Goal: Communication & Community: Ask a question

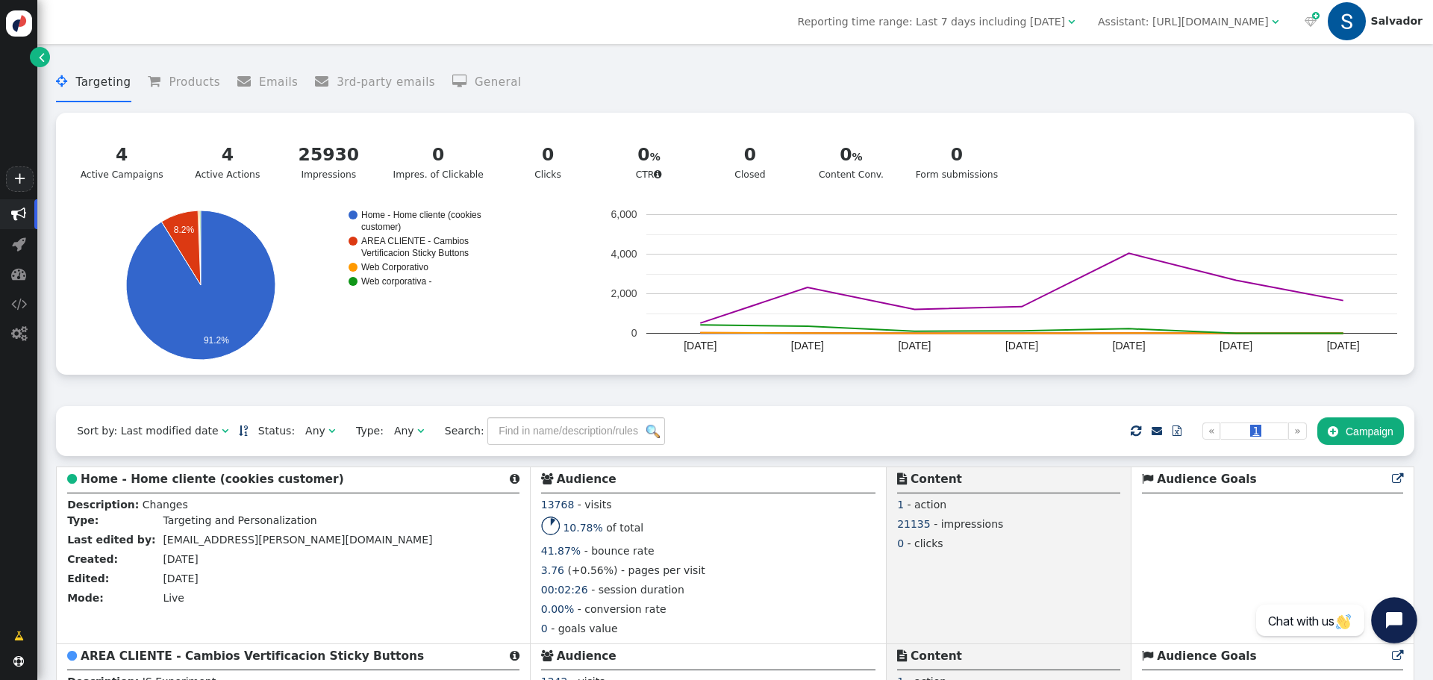
click at [1395, 628] on icon "Open chat widget" at bounding box center [1402, 620] width 23 height 23
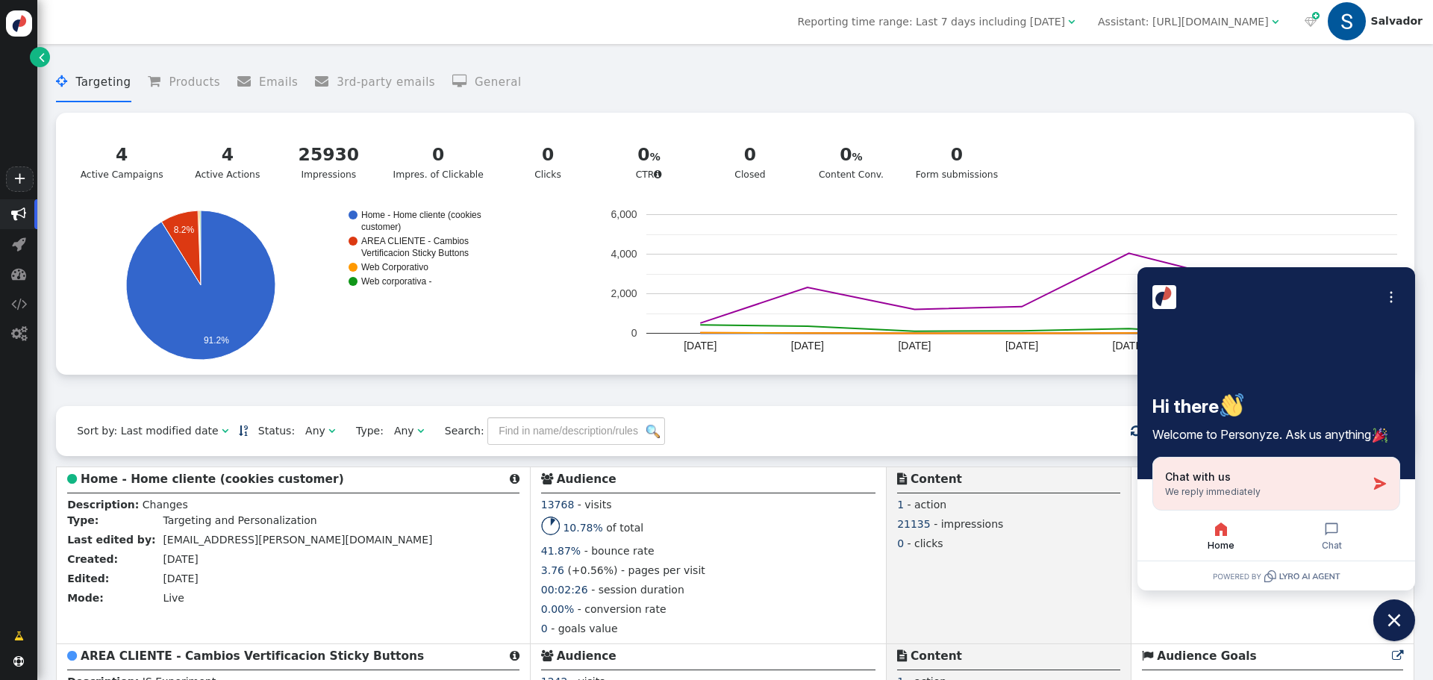
click at [1213, 493] on span "We reply immediately" at bounding box center [1213, 491] width 96 height 11
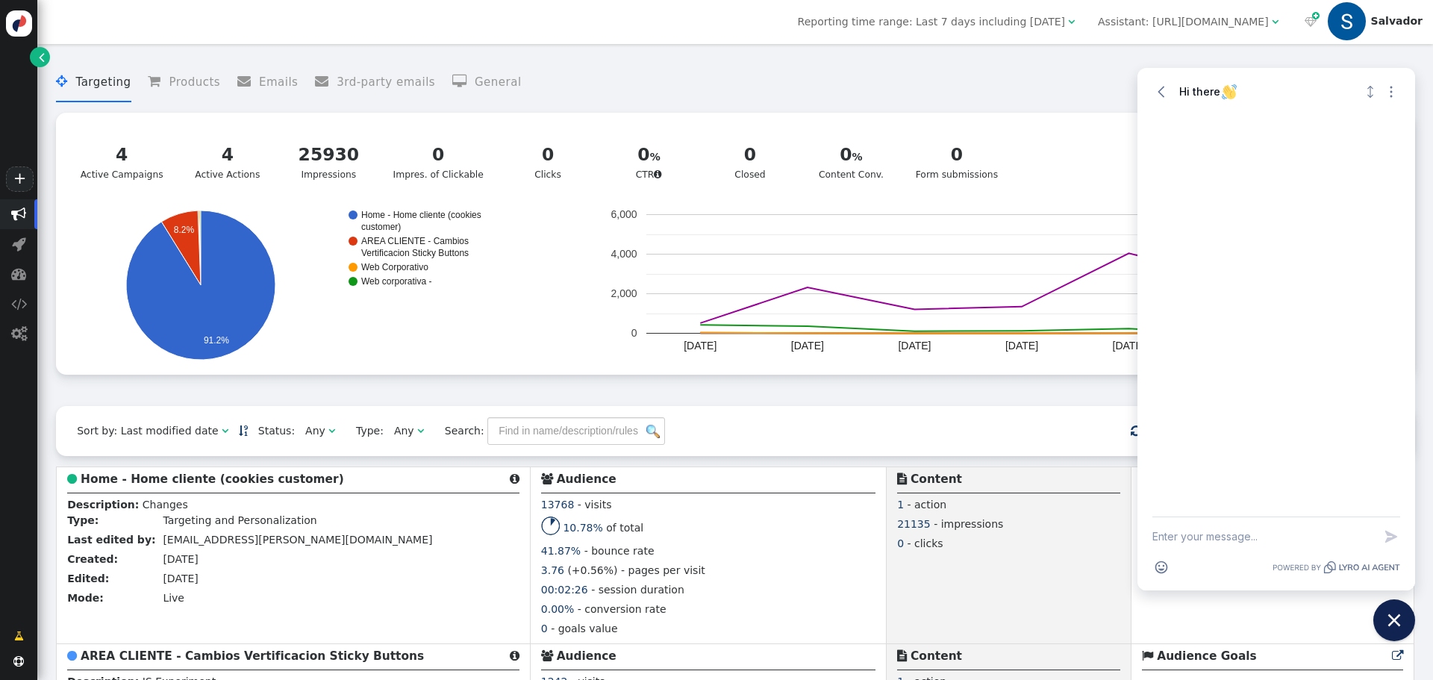
click at [1237, 540] on textarea "New message" at bounding box center [1262, 536] width 221 height 39
type textarea "i"
type textarea "Hi support team!"
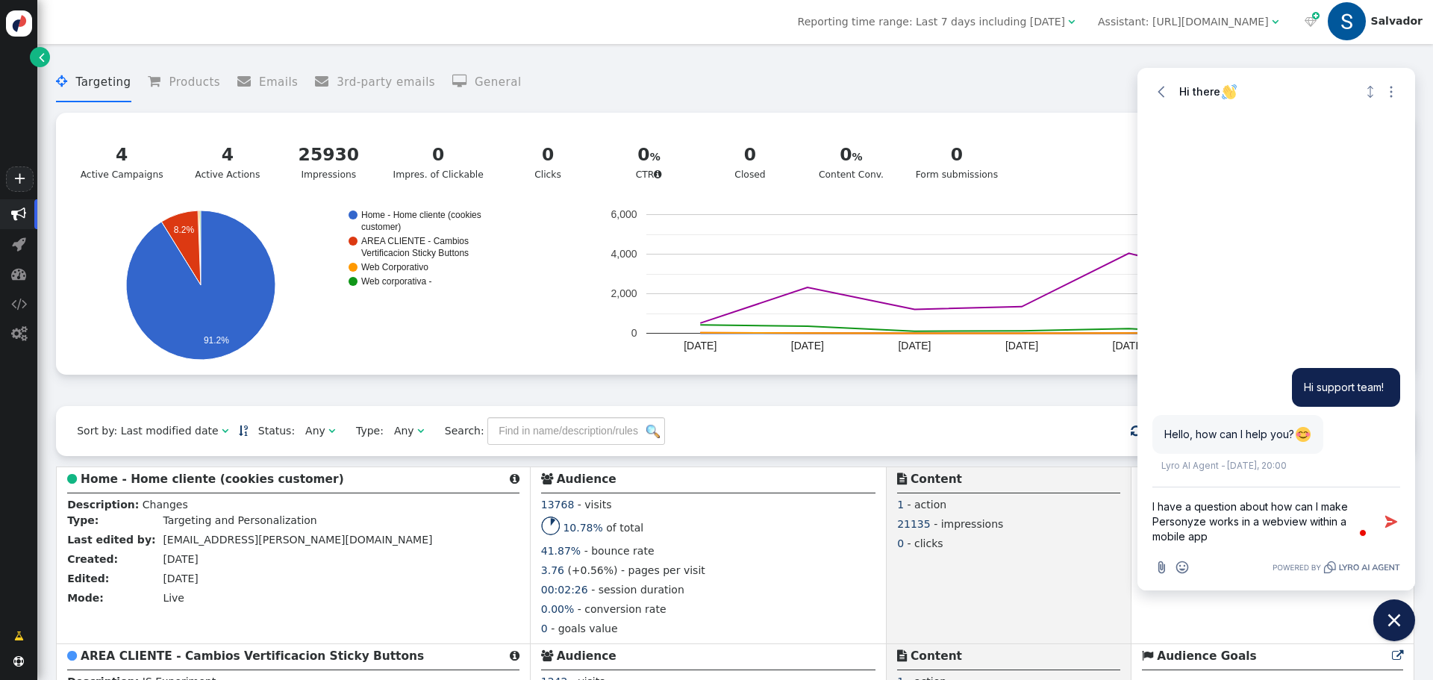
type textarea "I have a question about how can I make Personyze works in a webview within a mo…"
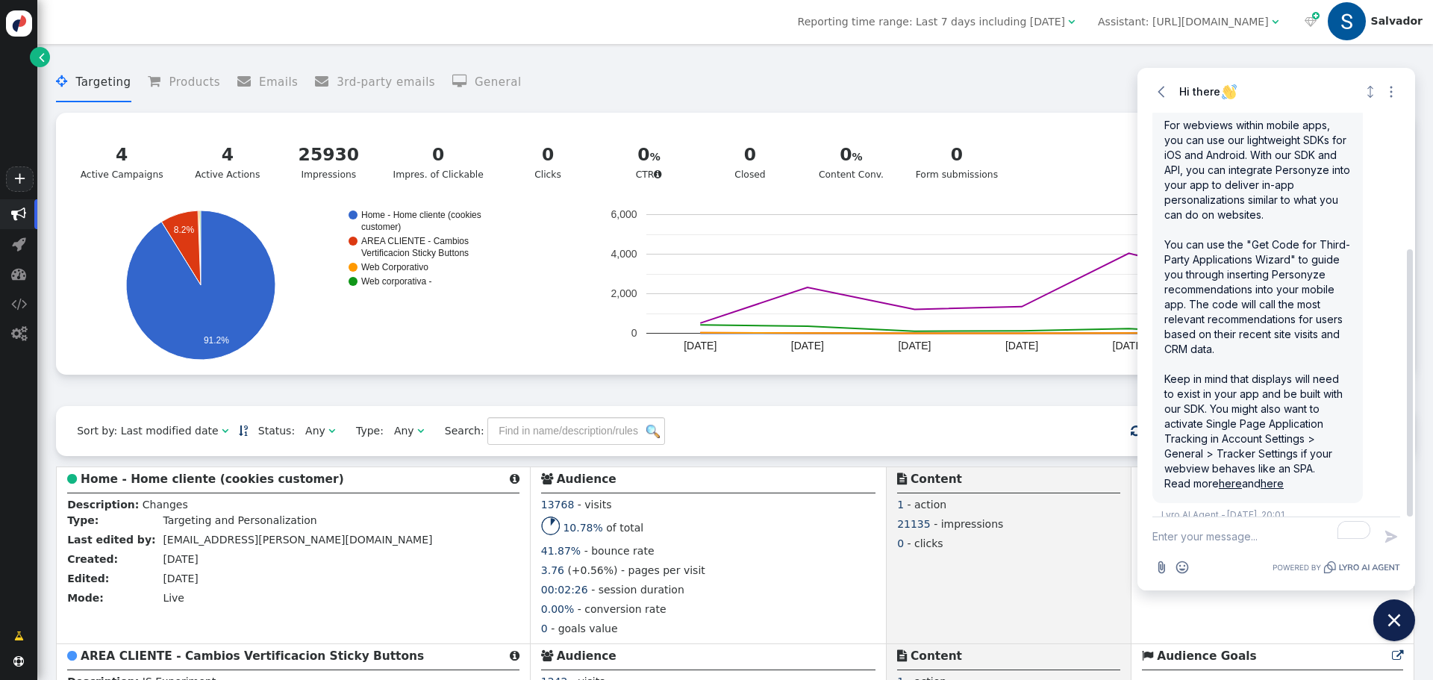
scroll to position [206, 0]
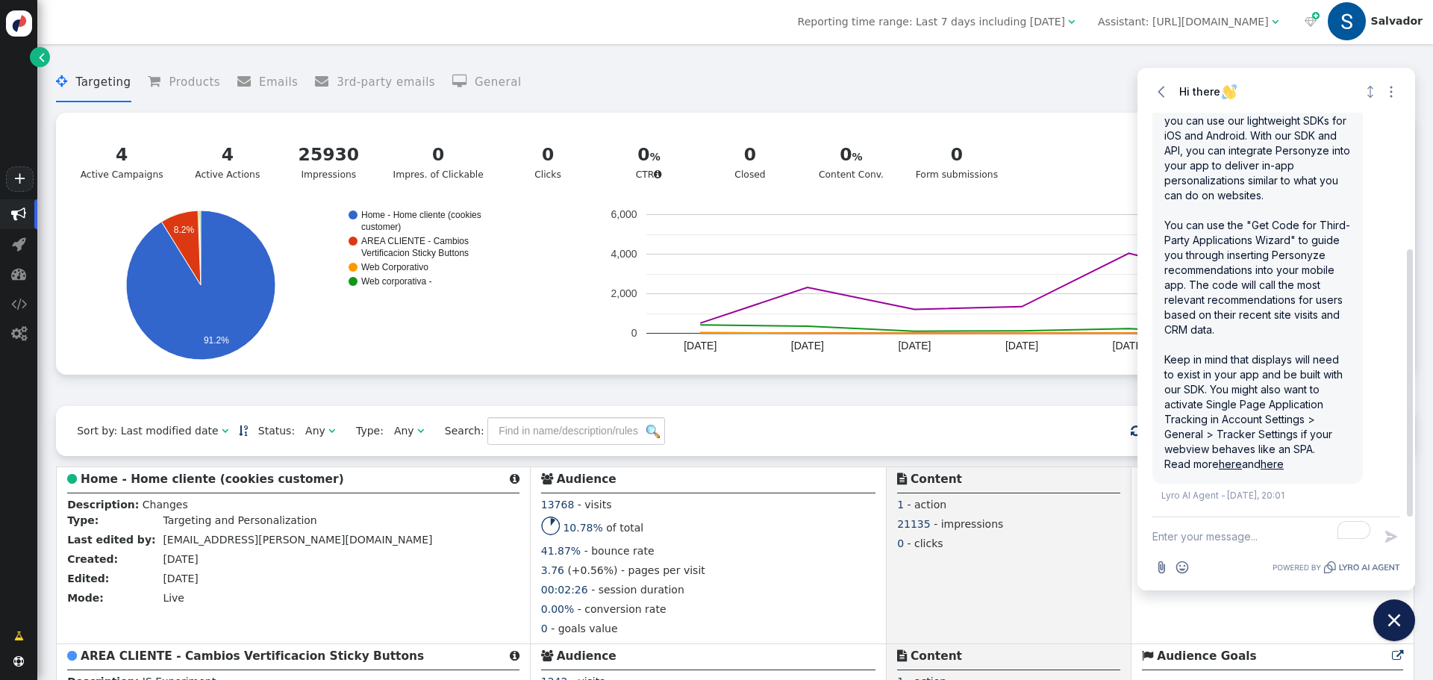
click at [1228, 467] on link "here" at bounding box center [1230, 464] width 23 height 13
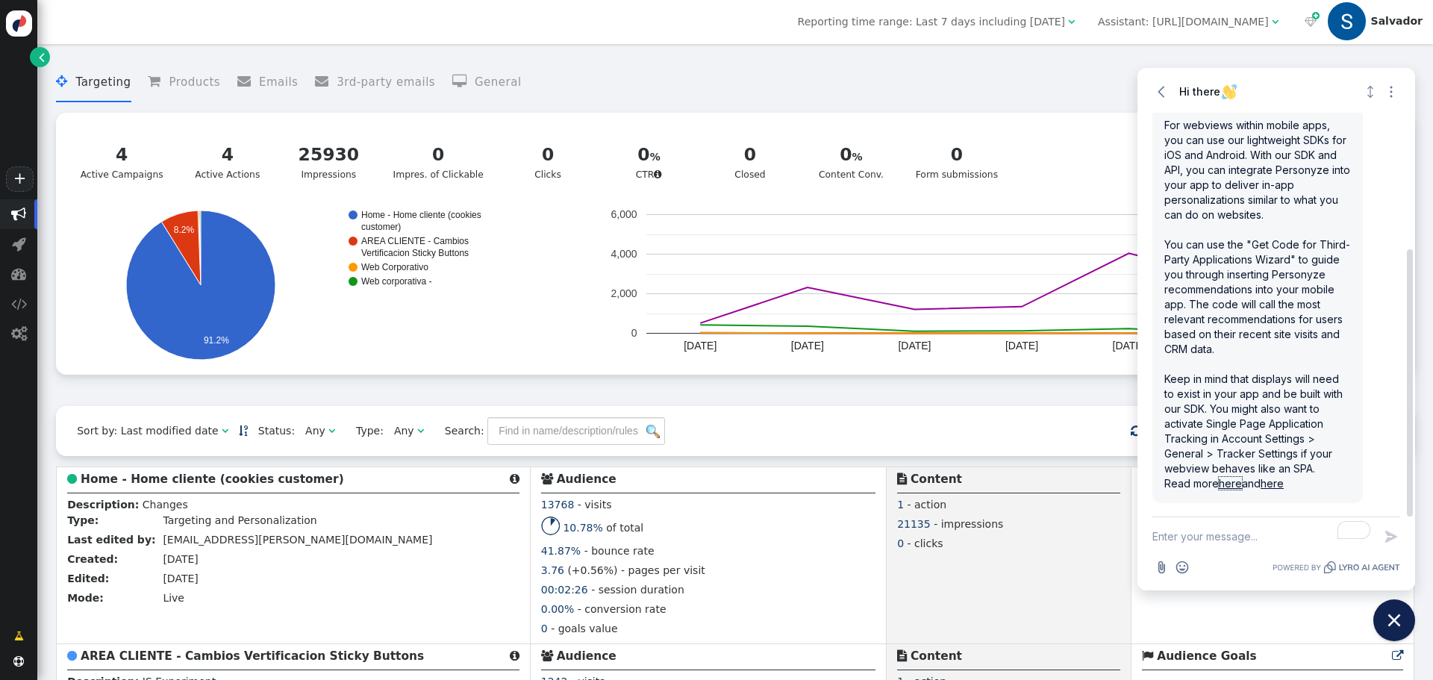
scroll to position [187, 0]
click at [1228, 538] on textarea "To enrich screen reader interactions, please activate Accessibility in Grammarl…" at bounding box center [1262, 536] width 221 height 39
type textarea "But If I have an experiment tha changes the color of a button in a website and …"
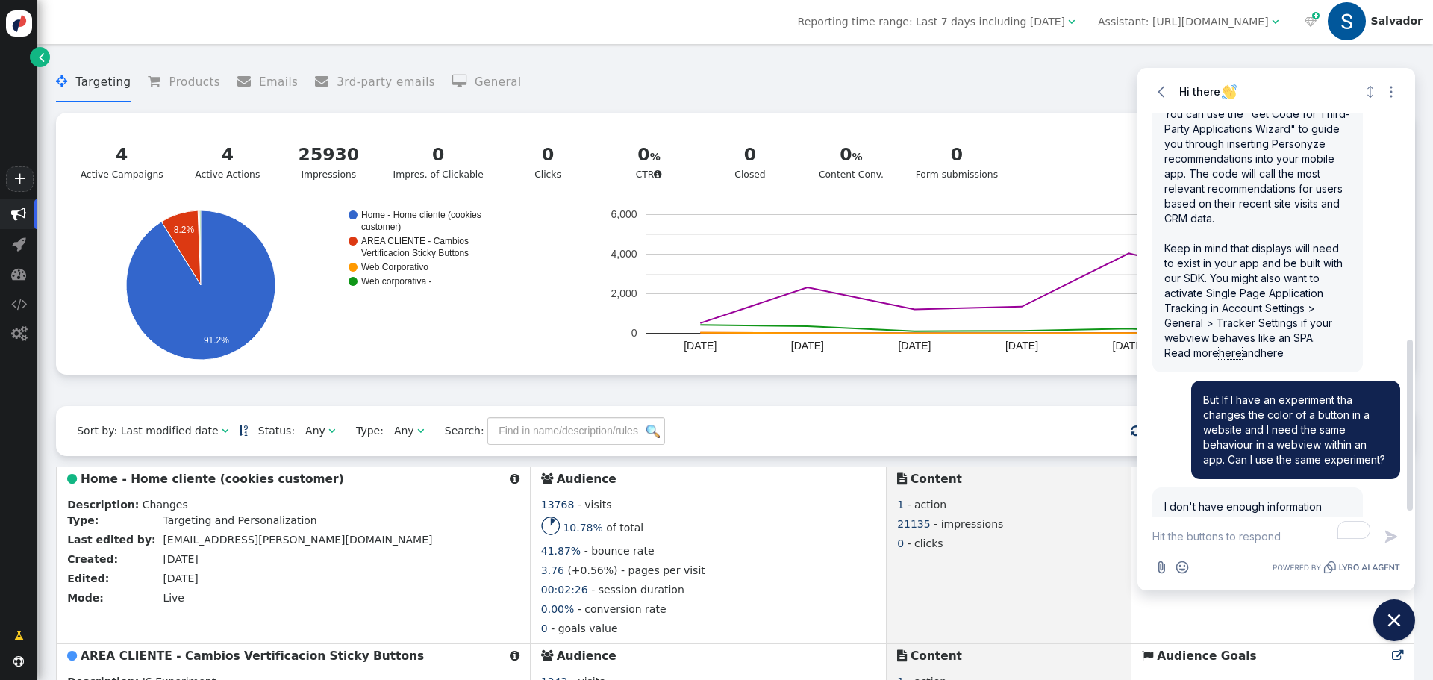
scroll to position [549, 0]
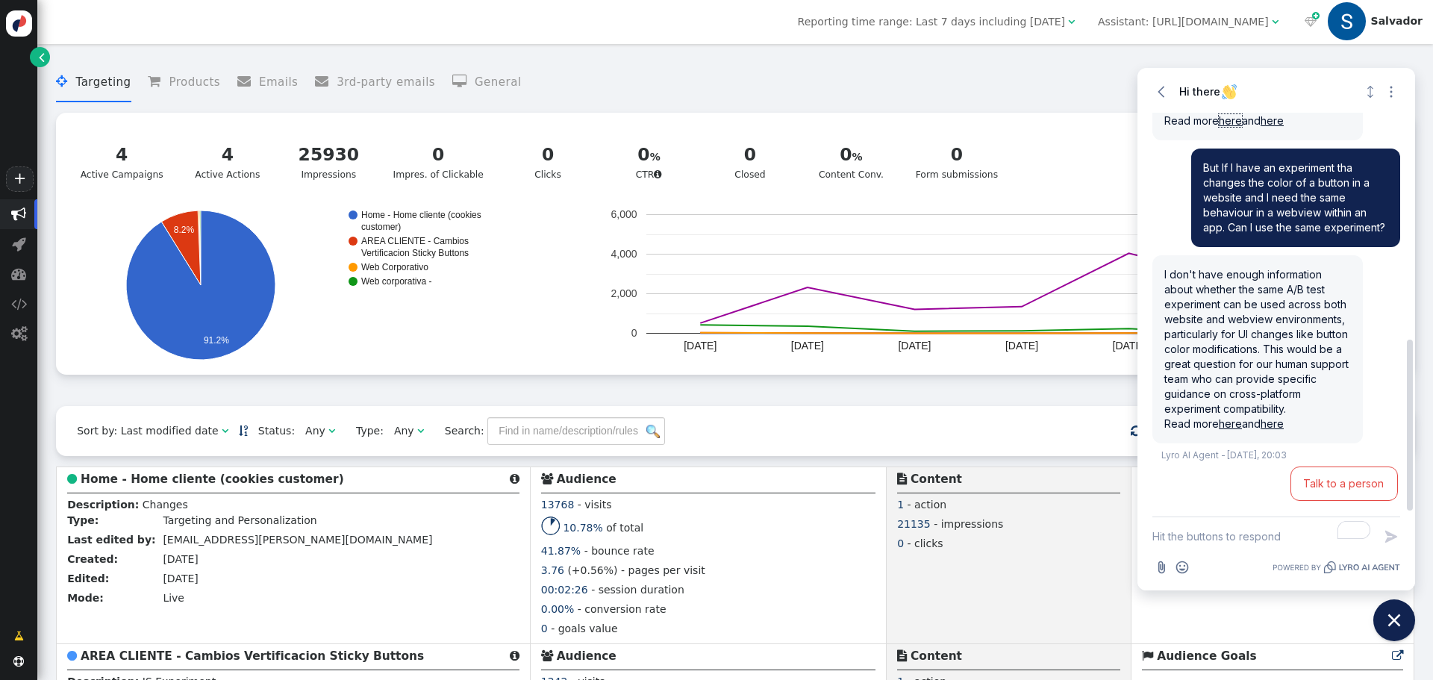
click at [1232, 424] on link "here" at bounding box center [1230, 423] width 23 height 13
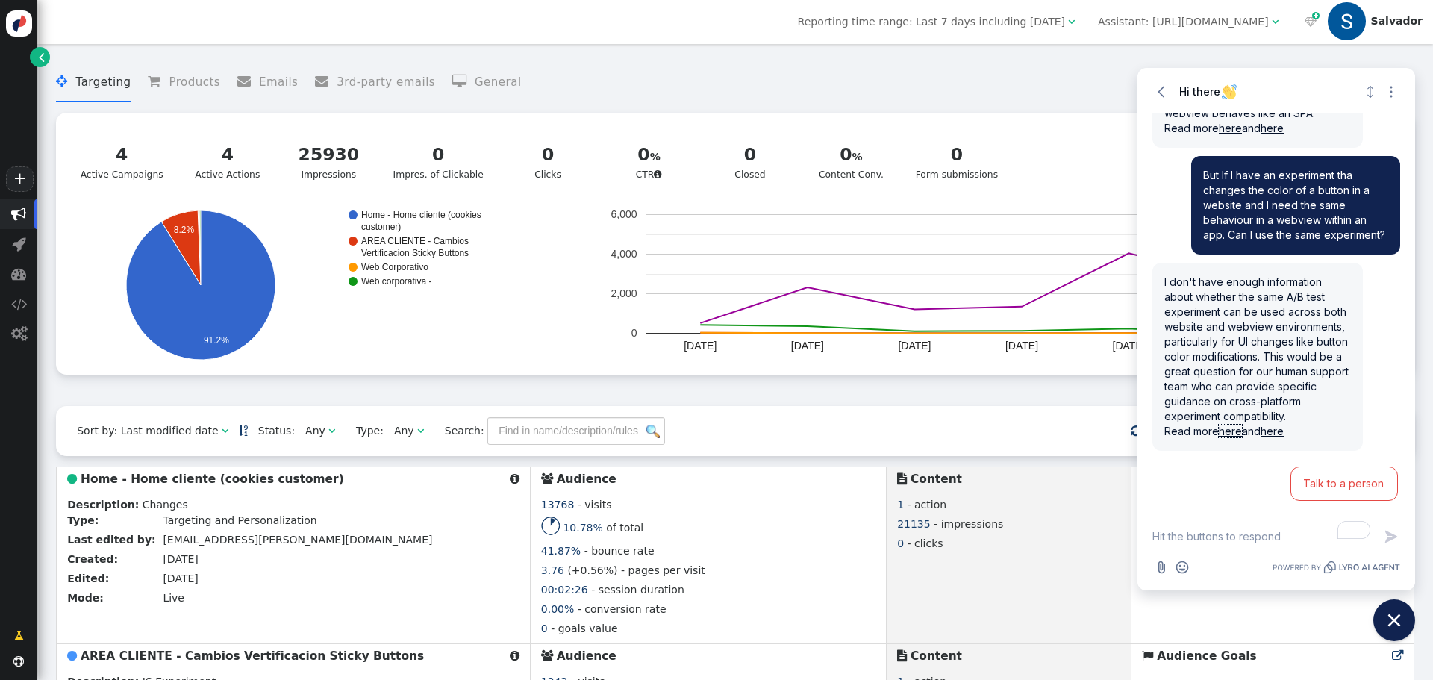
scroll to position [542, 0]
click at [1321, 487] on span "Talk to a person" at bounding box center [1344, 483] width 82 height 15
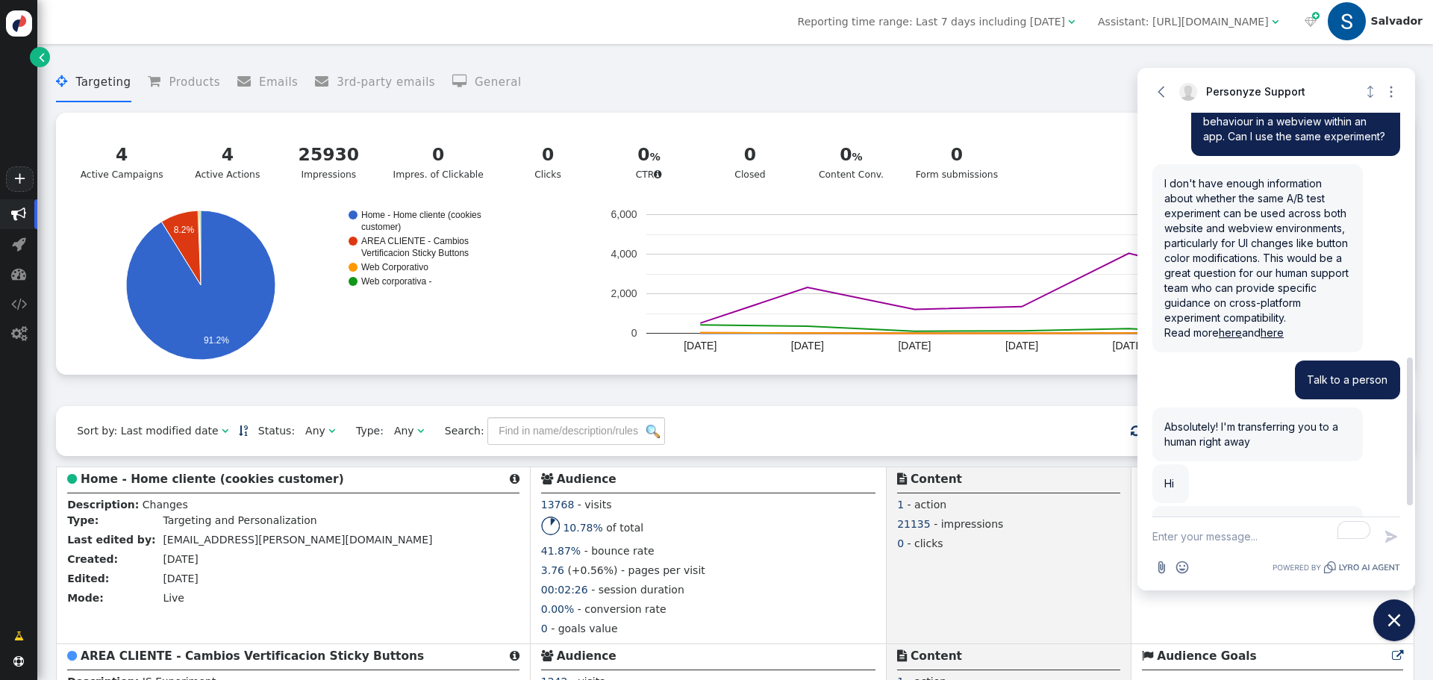
scroll to position [697, 0]
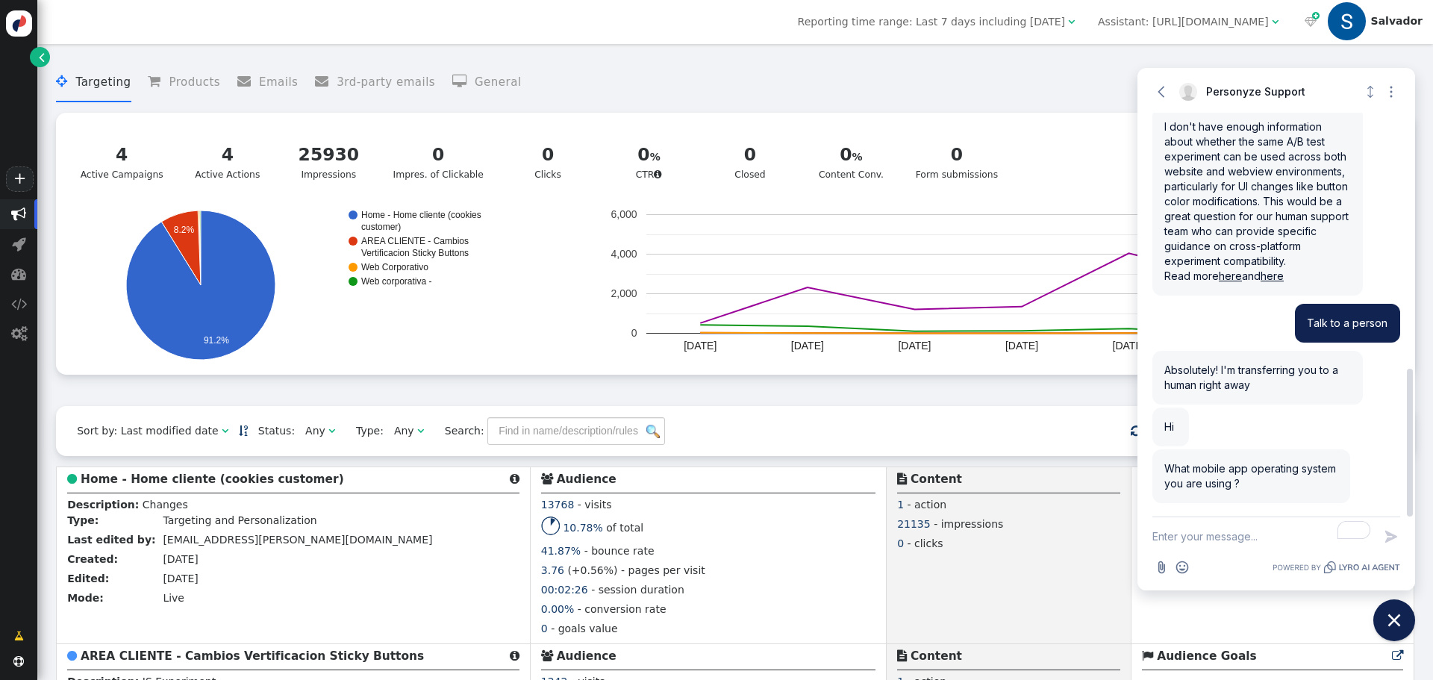
click at [1267, 538] on textarea "To enrich screen reader interactions, please activate Accessibility in Grammarl…" at bounding box center [1262, 536] width 221 height 39
type textarea "Android and iOS"
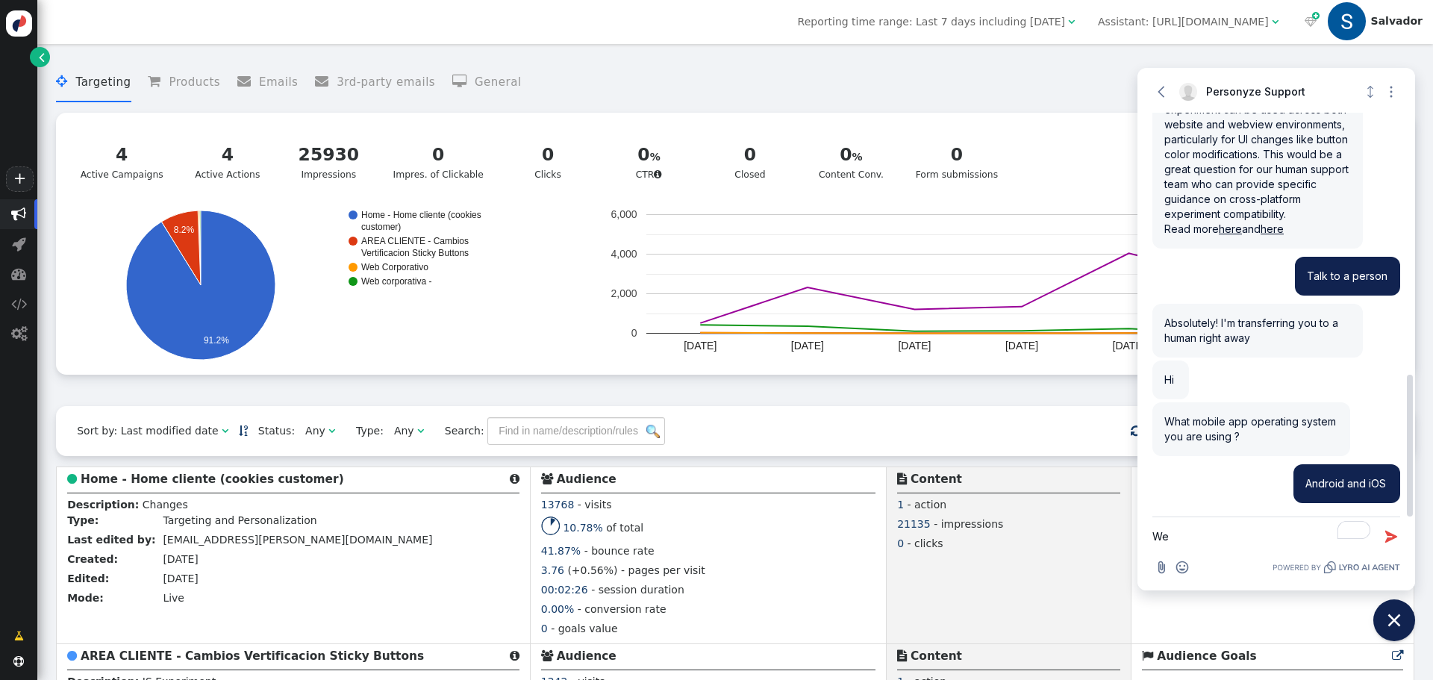
type textarea "W"
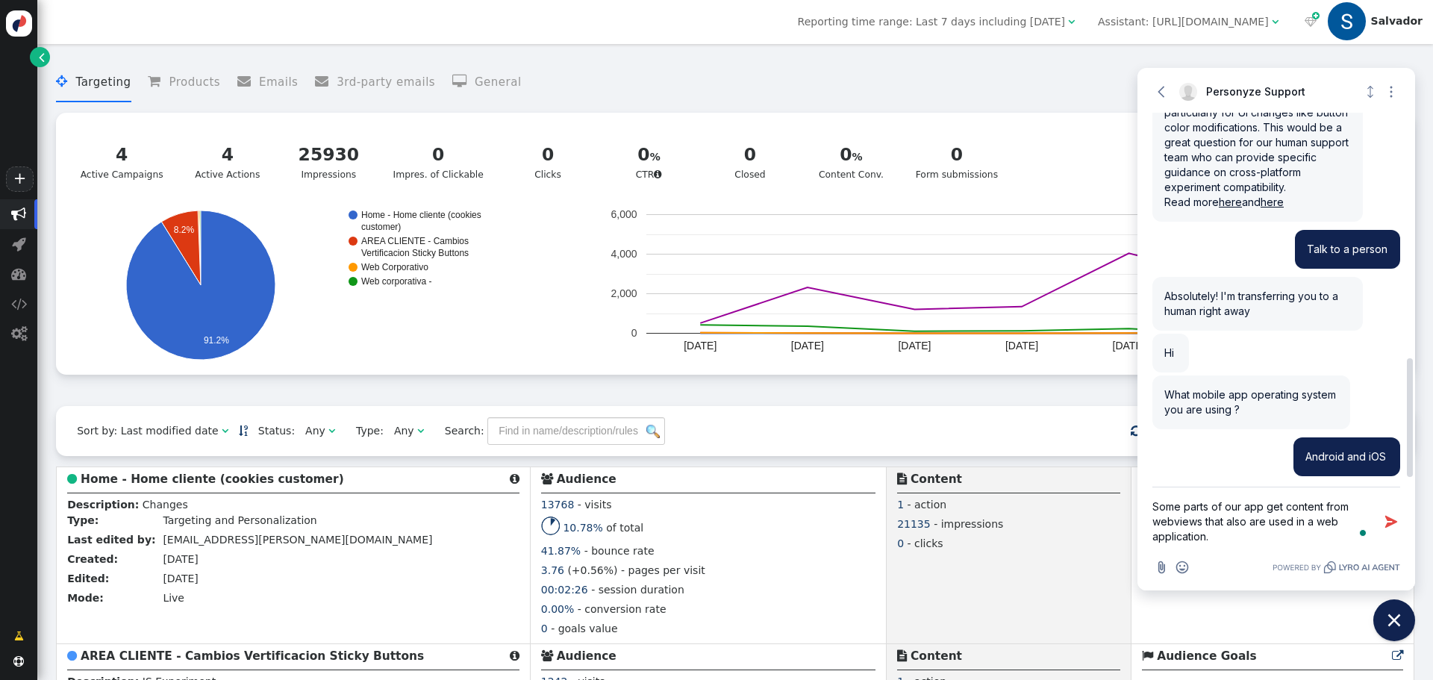
type textarea "Some parts of our app get content from webviews that also are used in a web app…"
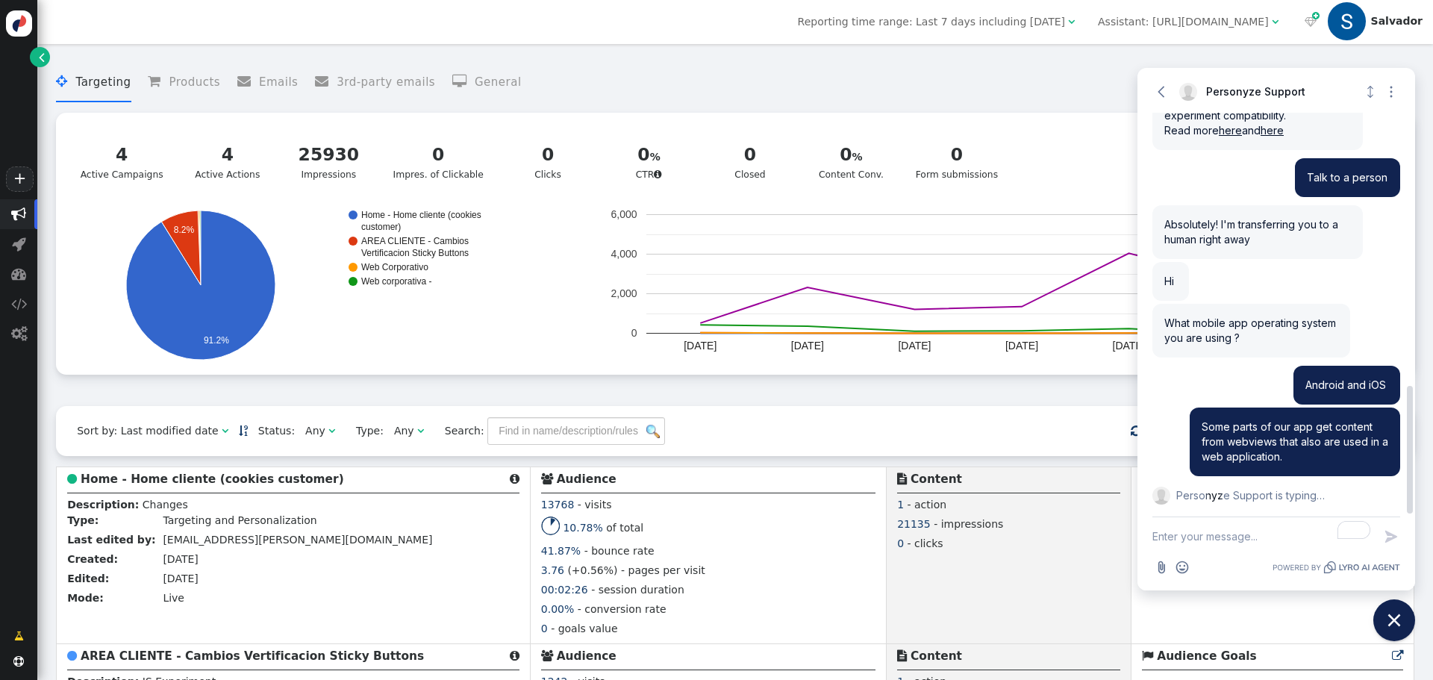
scroll to position [908, 0]
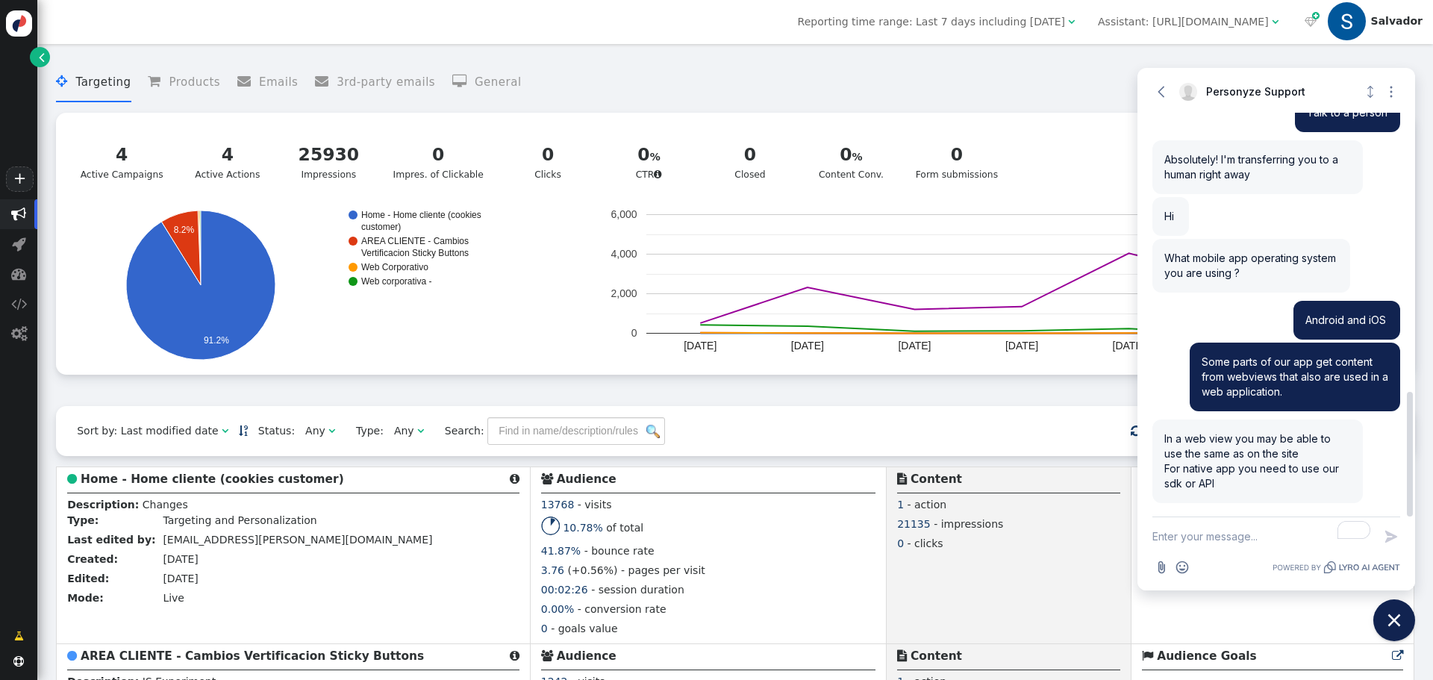
type textarea "I"
type textarea "I tried, but it doesnt work. May be it is needed to configure the webview compo…"
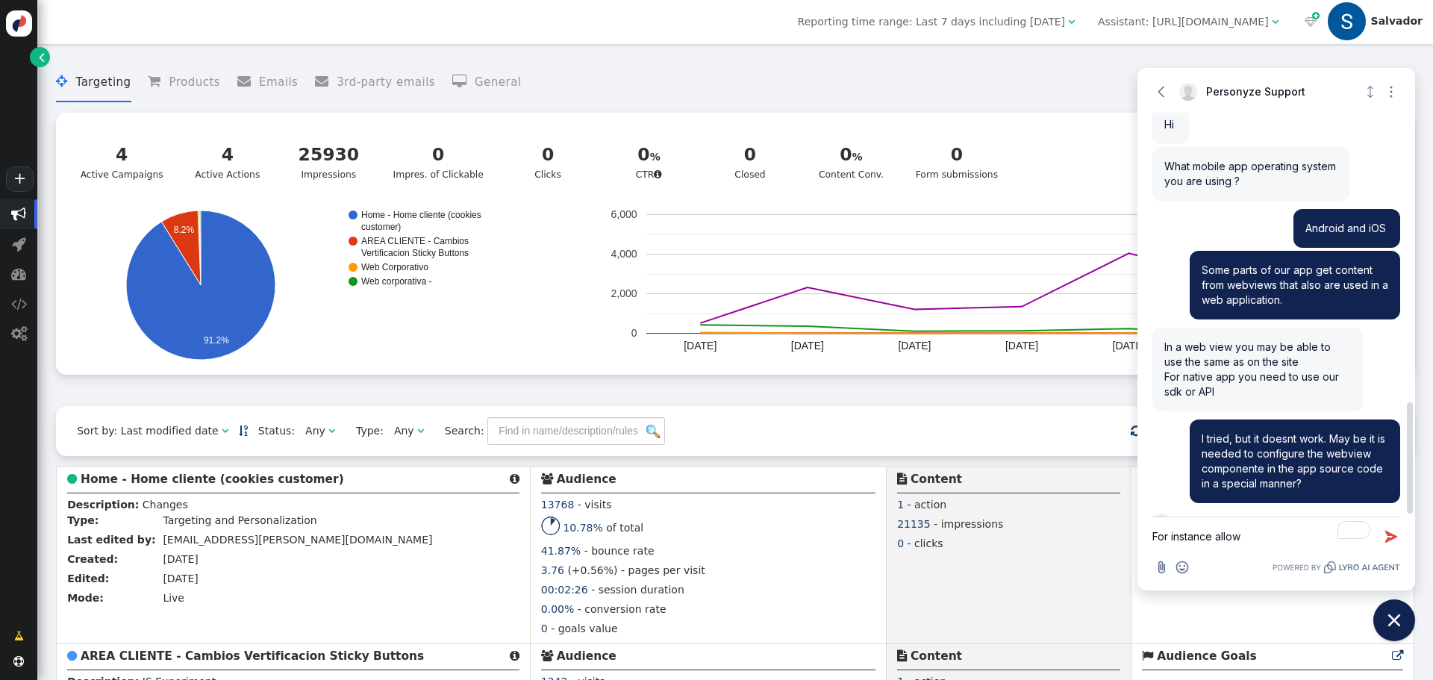
scroll to position [1026, 0]
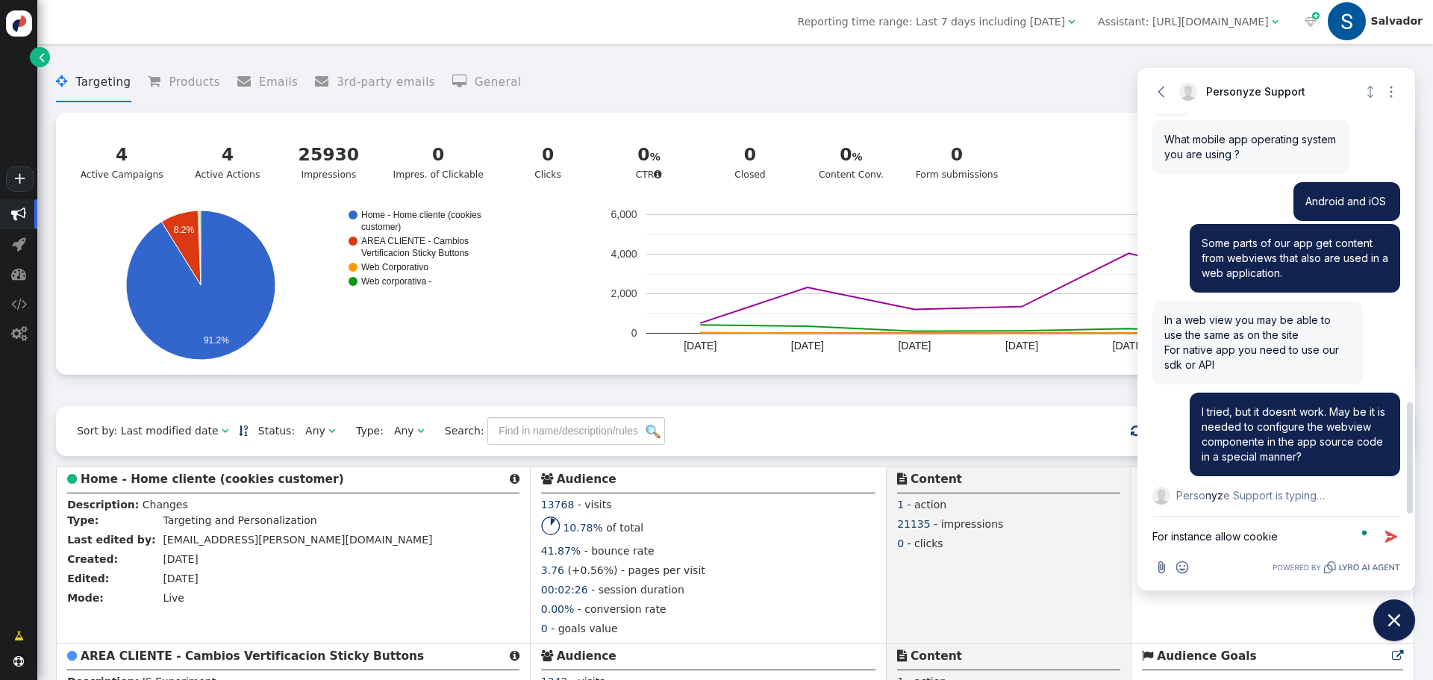
type textarea "For instance allow cookies"
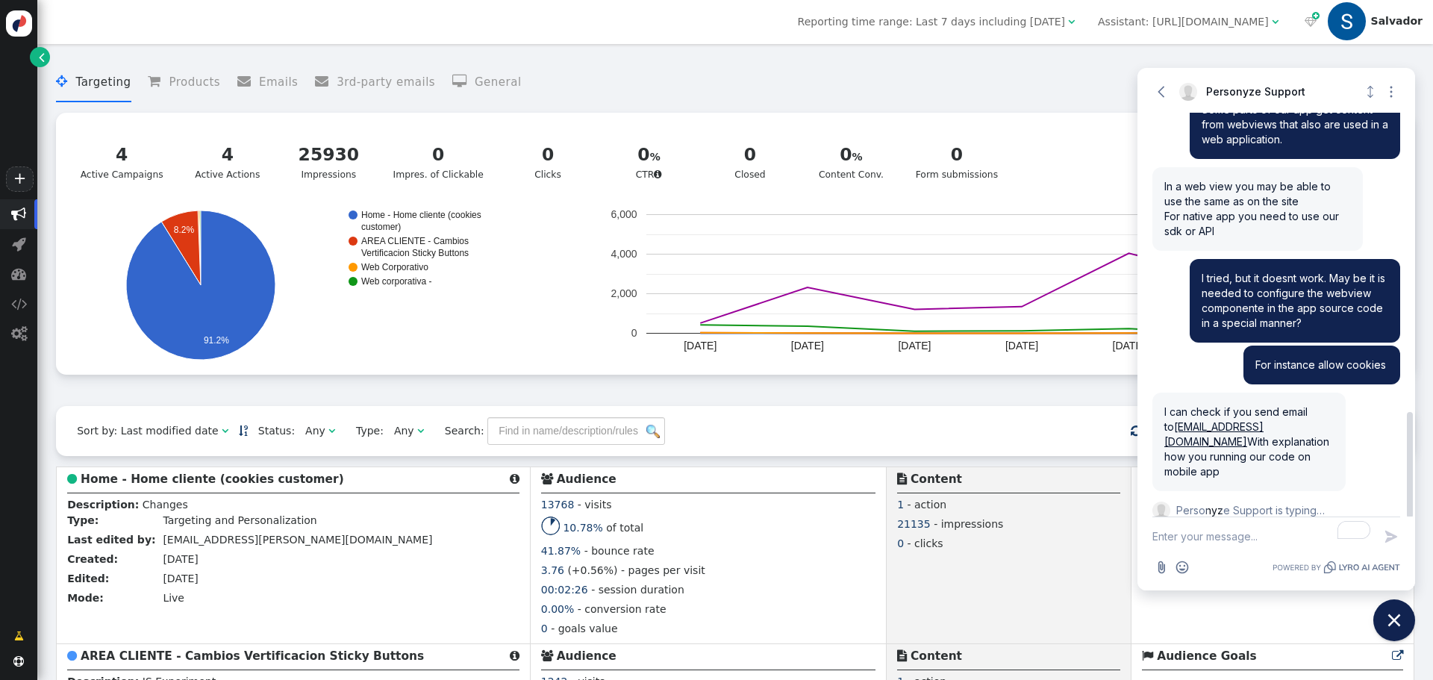
scroll to position [1205, 0]
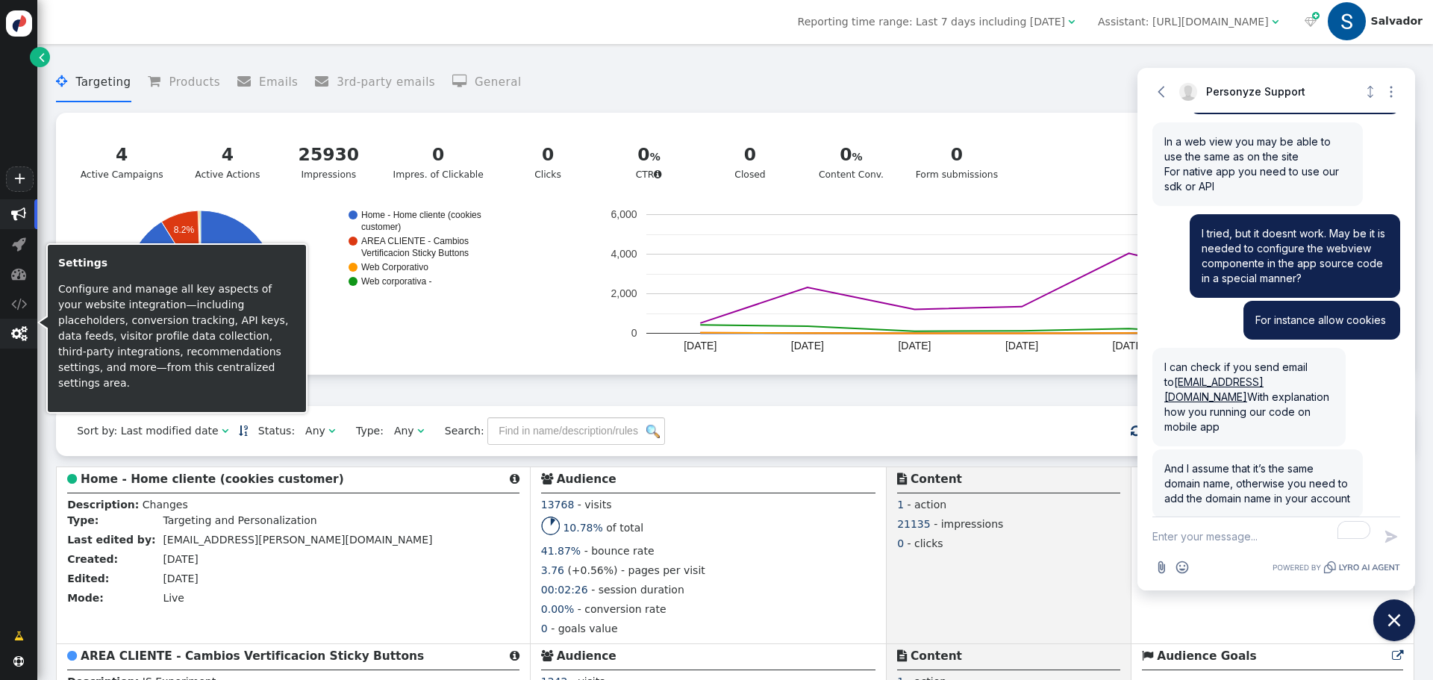
click at [19, 338] on span "" at bounding box center [19, 333] width 16 height 15
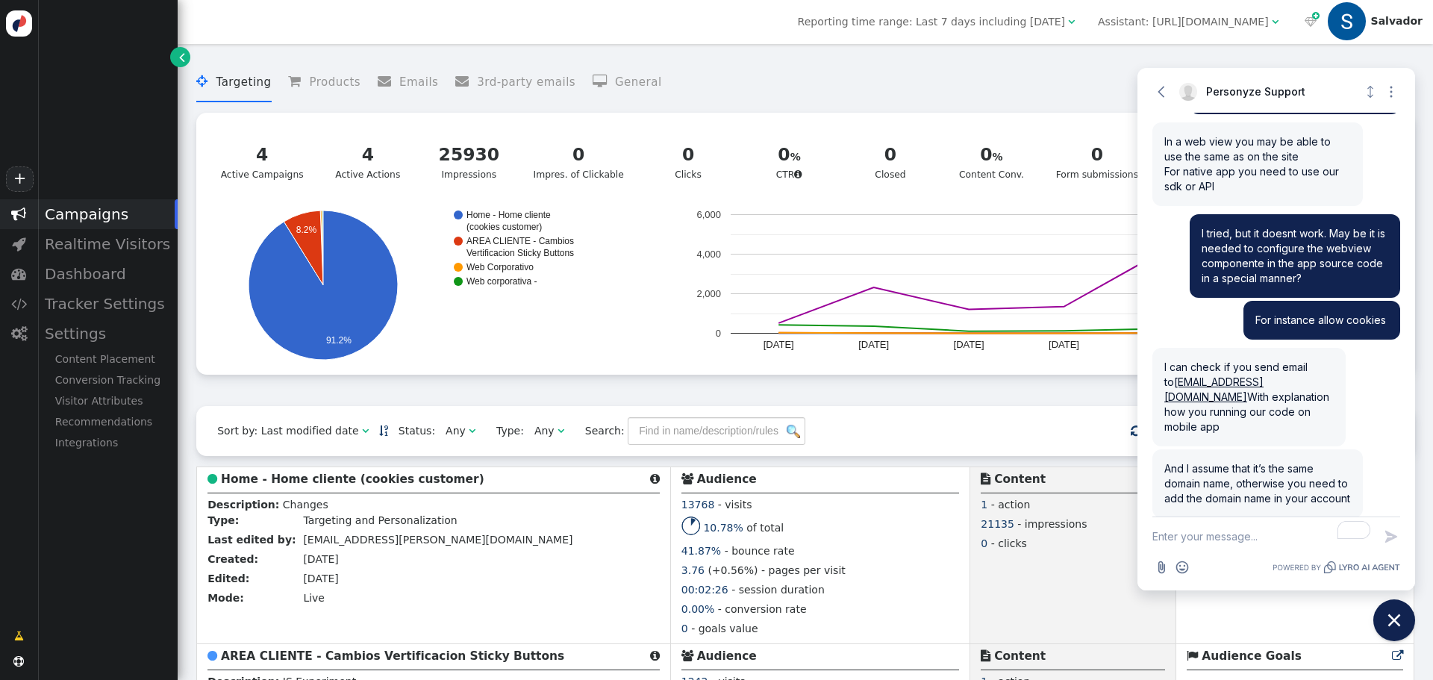
click at [1217, 532] on textarea "To enrich screen reader interactions, please activate Accessibility in Grammarl…" at bounding box center [1262, 536] width 221 height 39
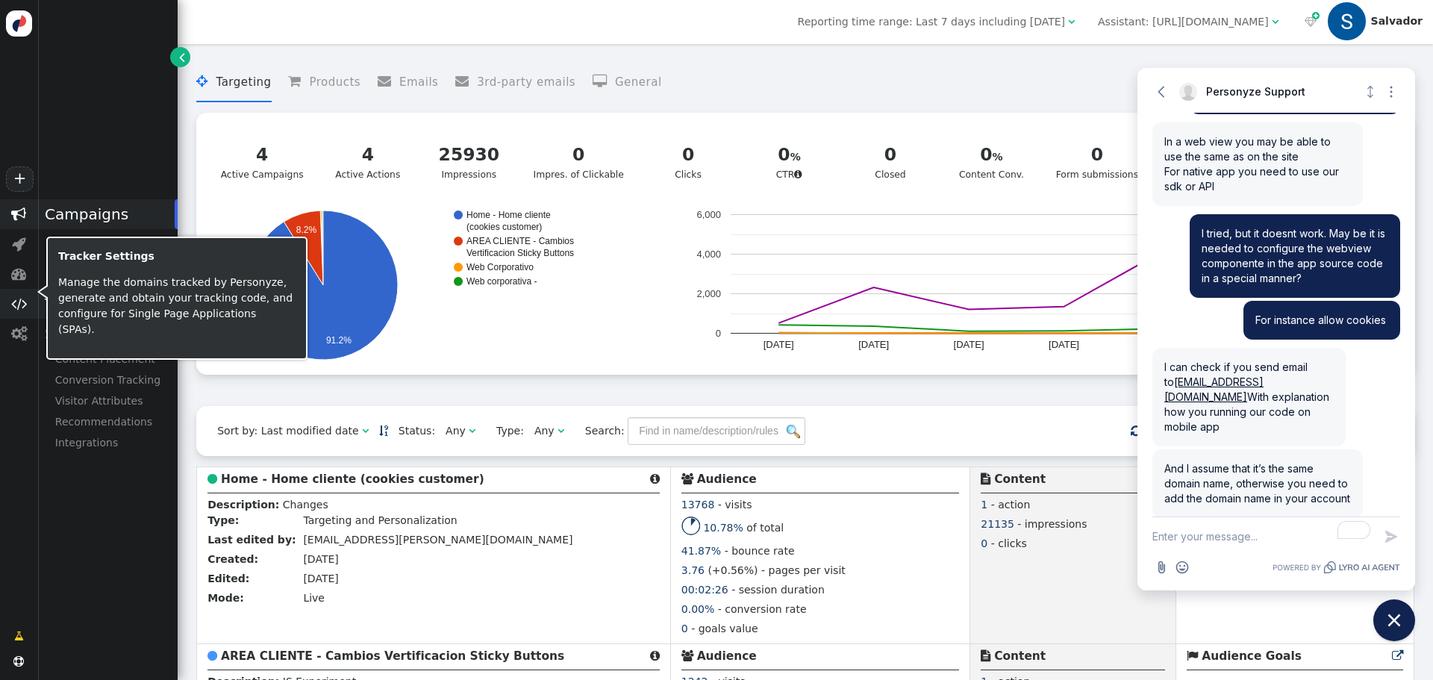
click at [21, 311] on span "" at bounding box center [19, 303] width 16 height 15
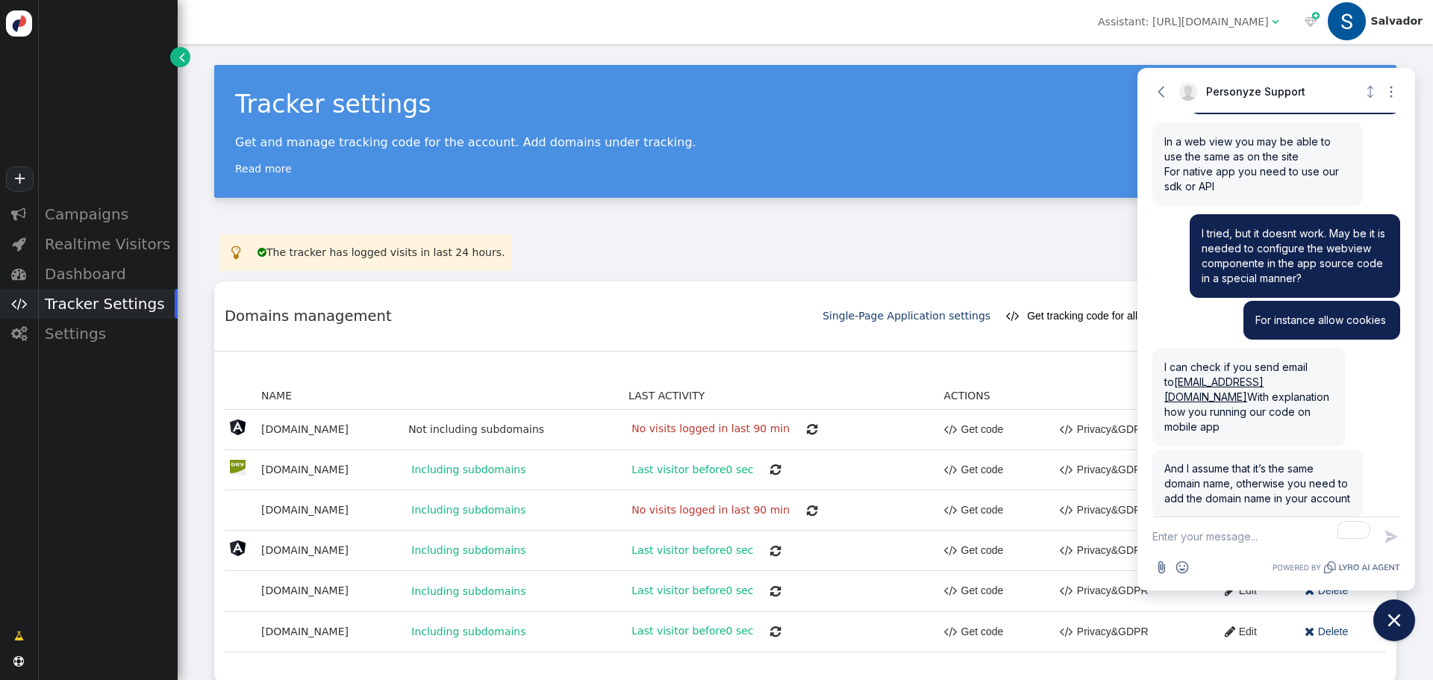
scroll to position [25, 0]
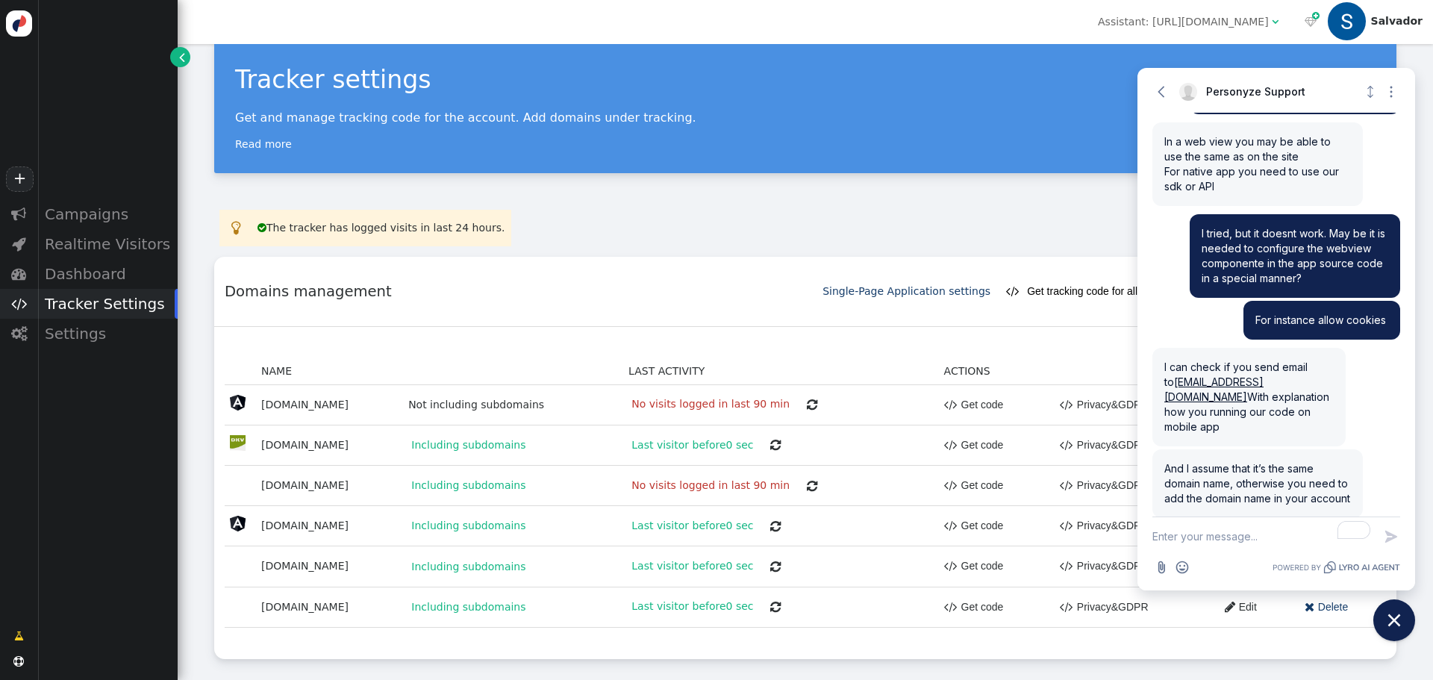
click at [1196, 537] on textarea "To enrich screen reader interactions, please activate Accessibility in Grammarl…" at bounding box center [1262, 536] width 221 height 39
type textarea "The domain is different"
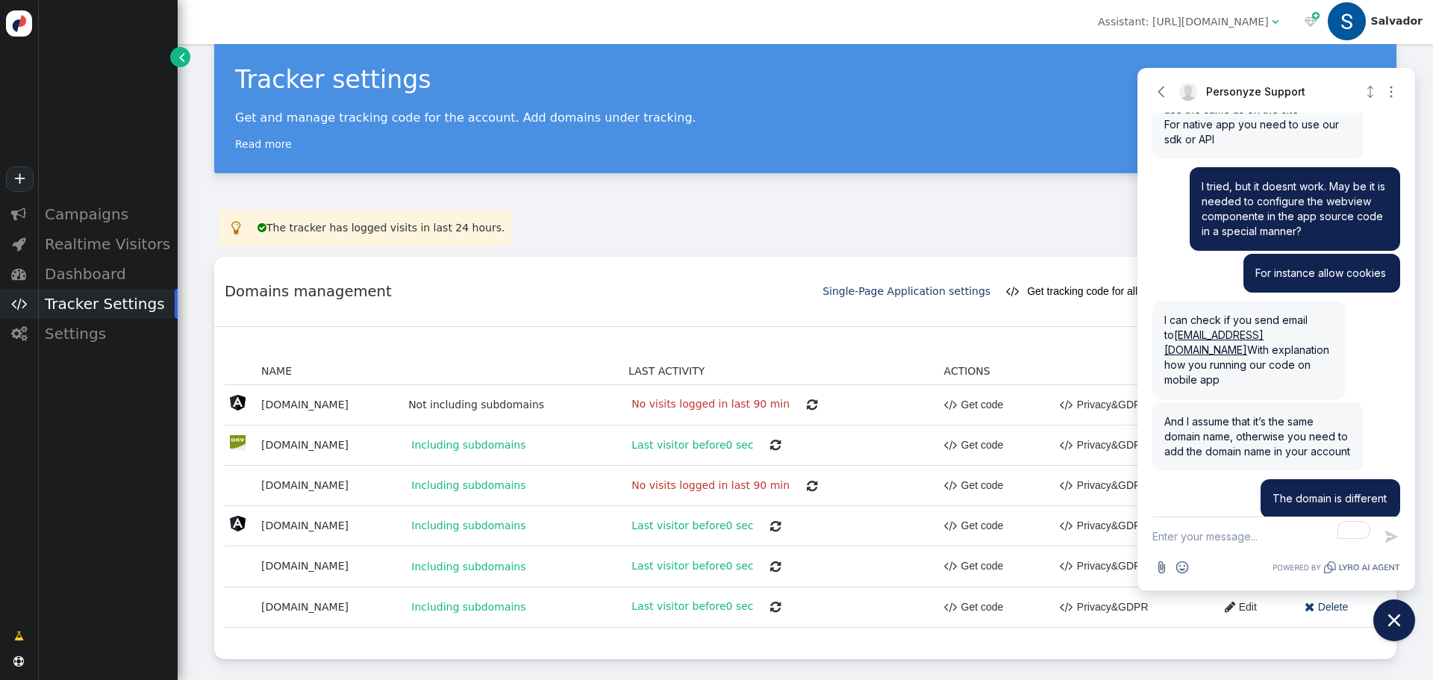
scroll to position [1279, 0]
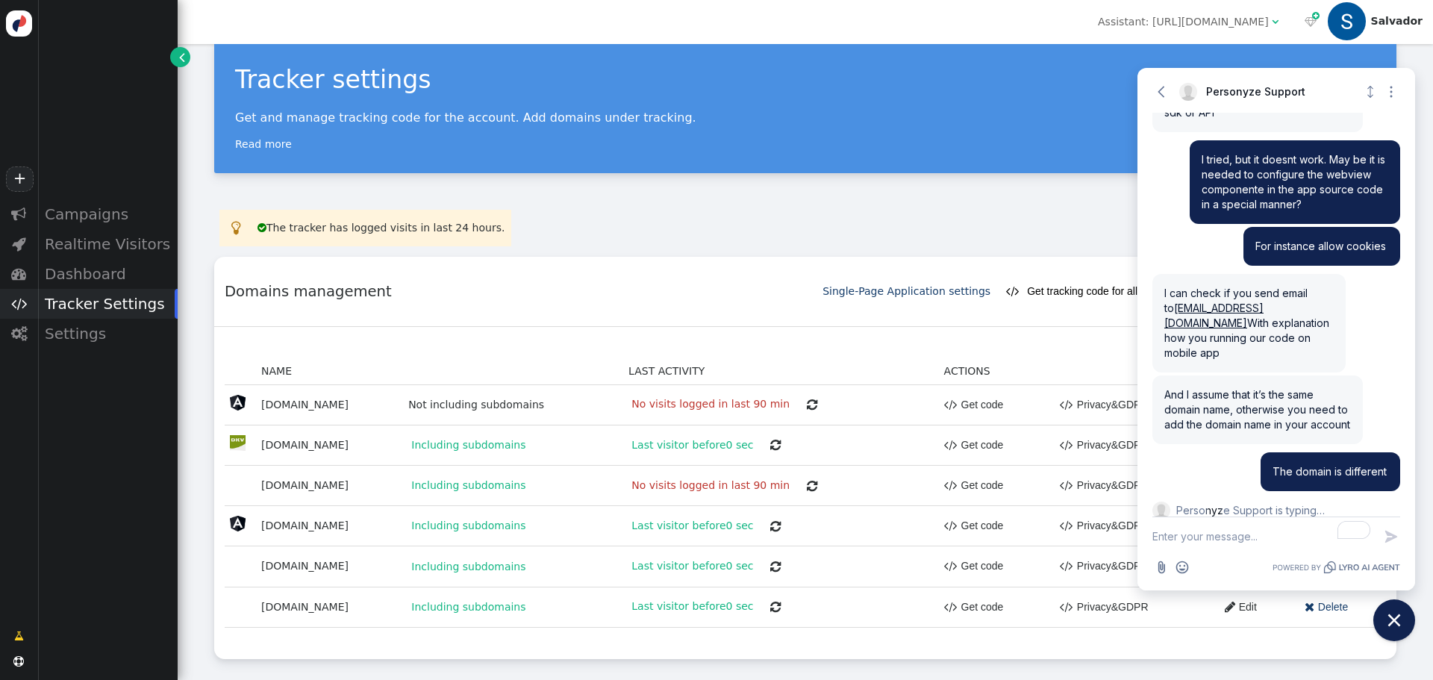
click at [1239, 546] on textarea "To enrich screen reader interactions, please activate Accessibility in Grammarl…" at bounding box center [1262, 536] width 221 height 39
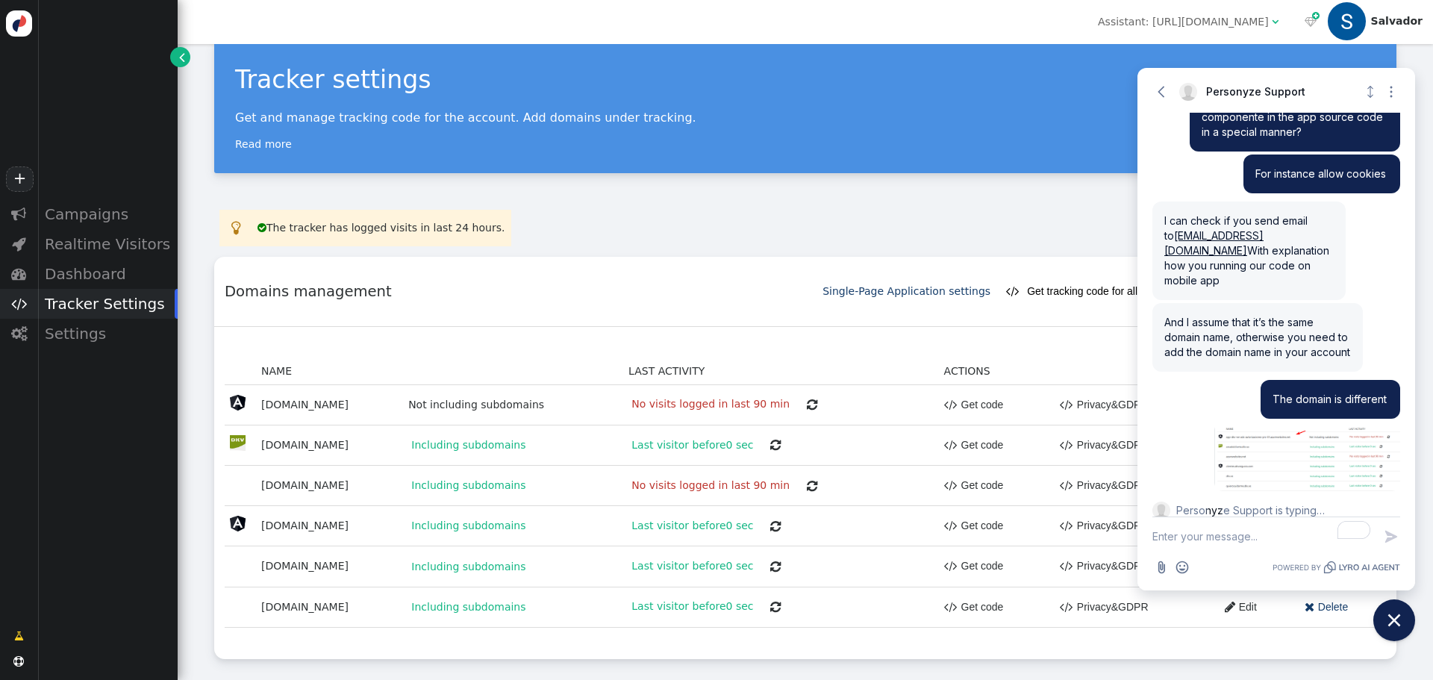
scroll to position [1386, 0]
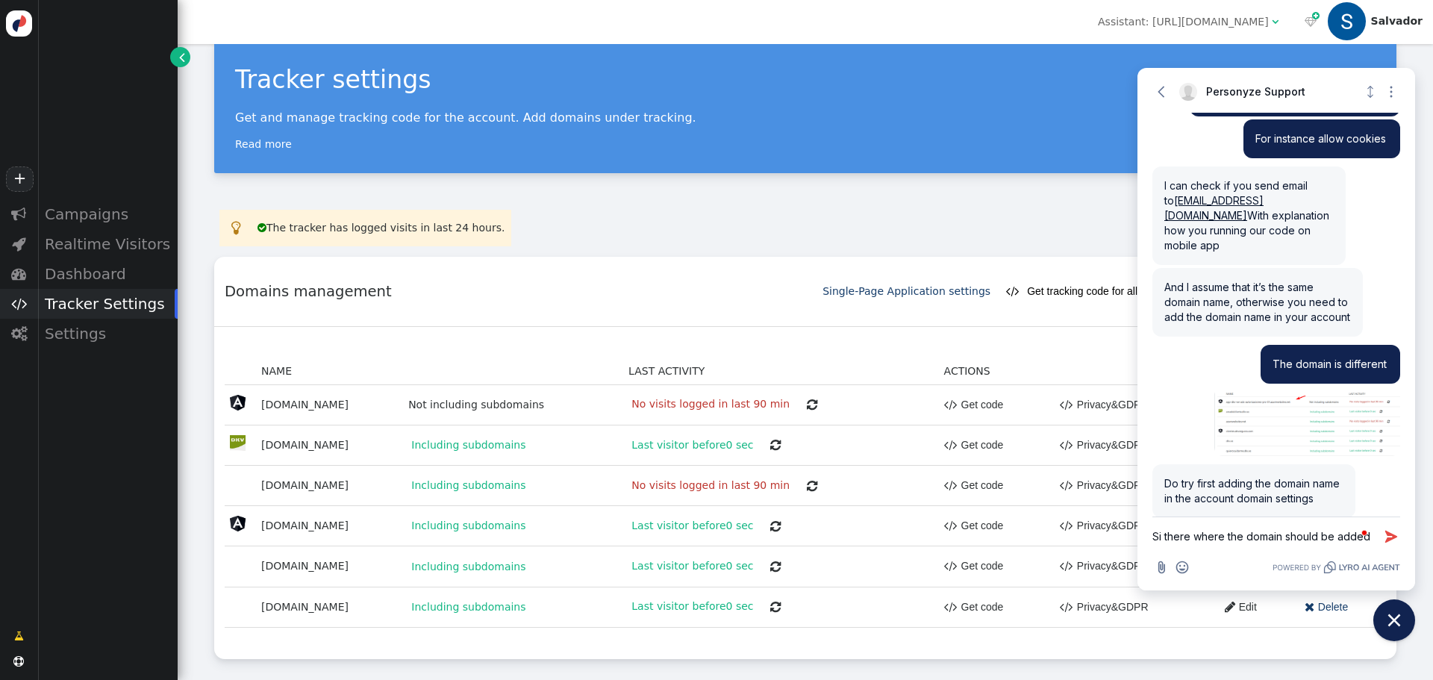
type textarea "Si there where the domain should be added="
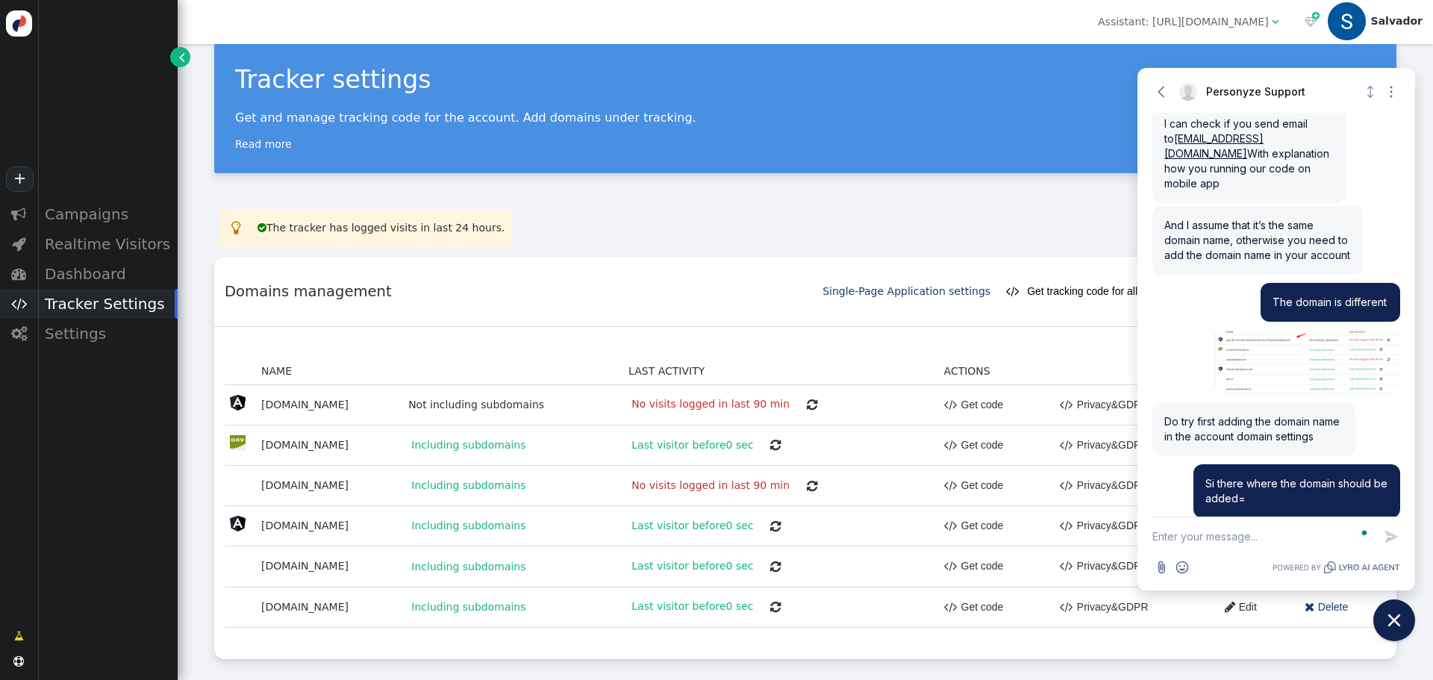
type textarea "?"
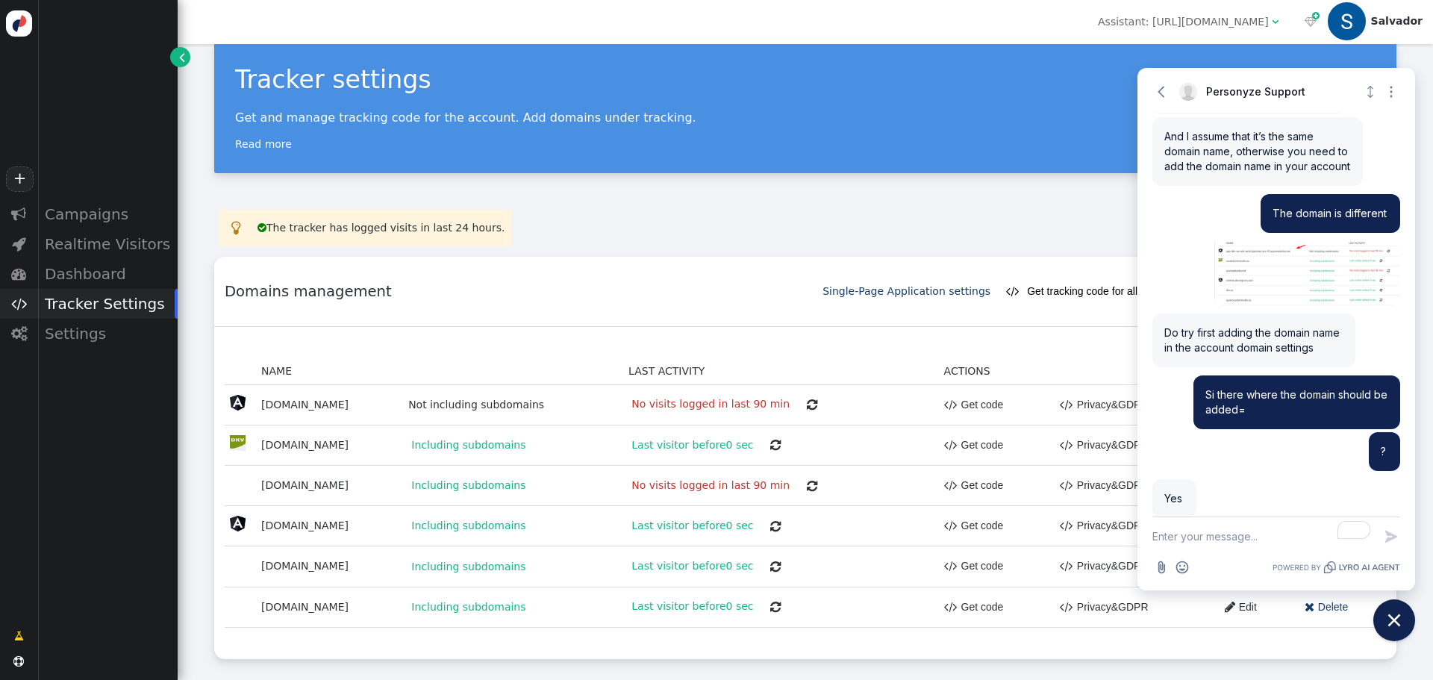
scroll to position [1564, 0]
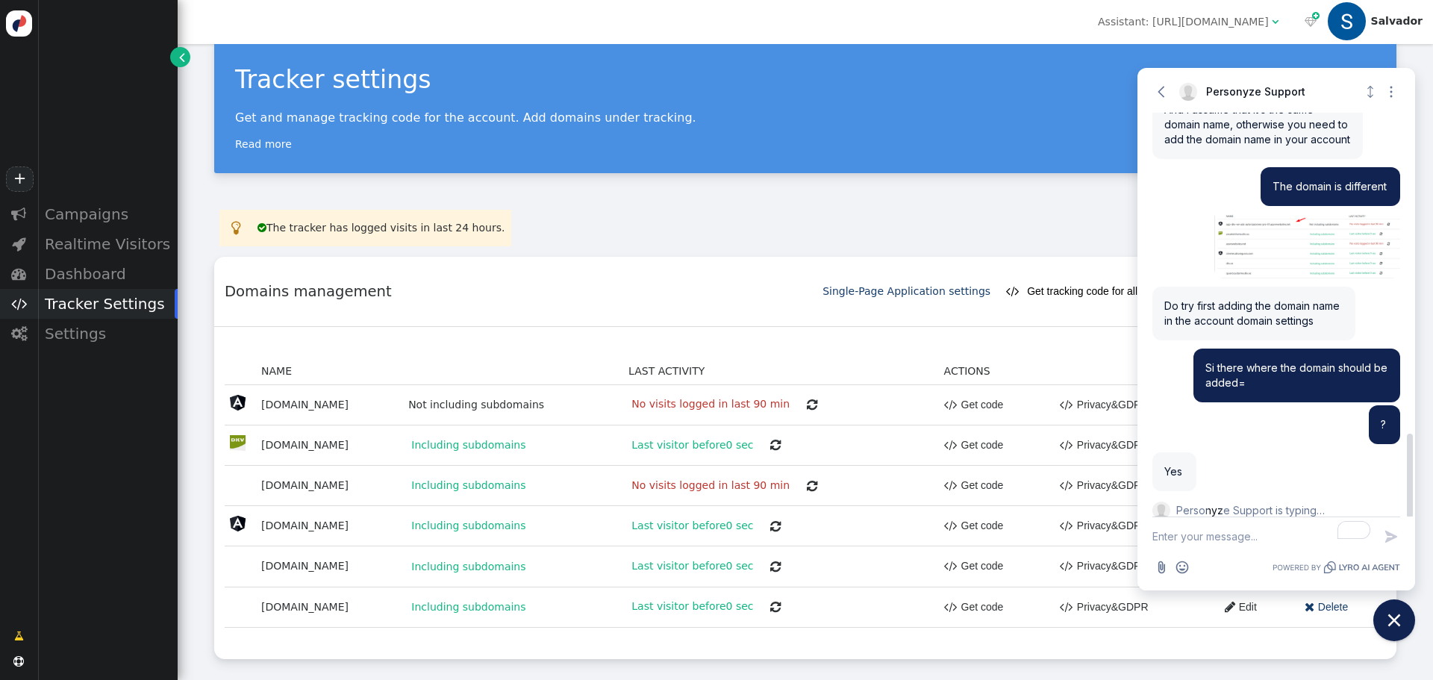
click at [1261, 228] on img at bounding box center [1307, 243] width 186 height 69
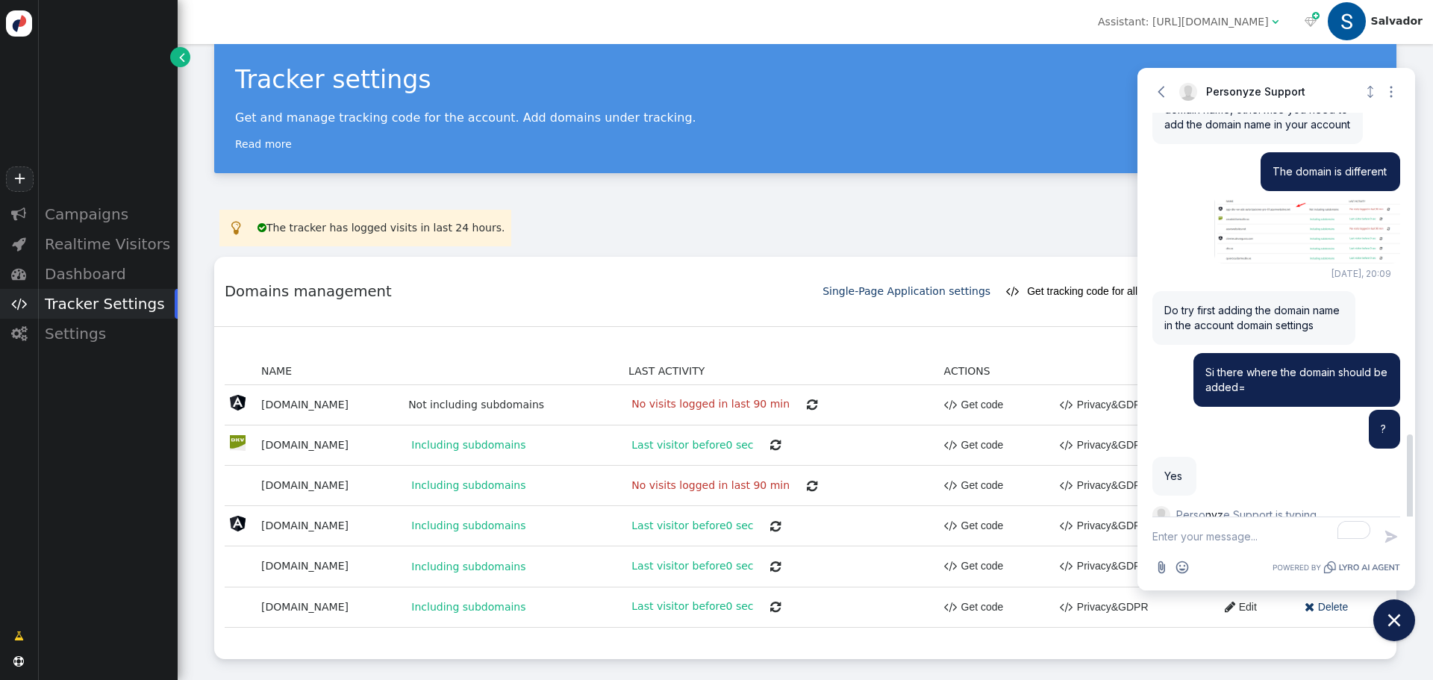
scroll to position [1583, 0]
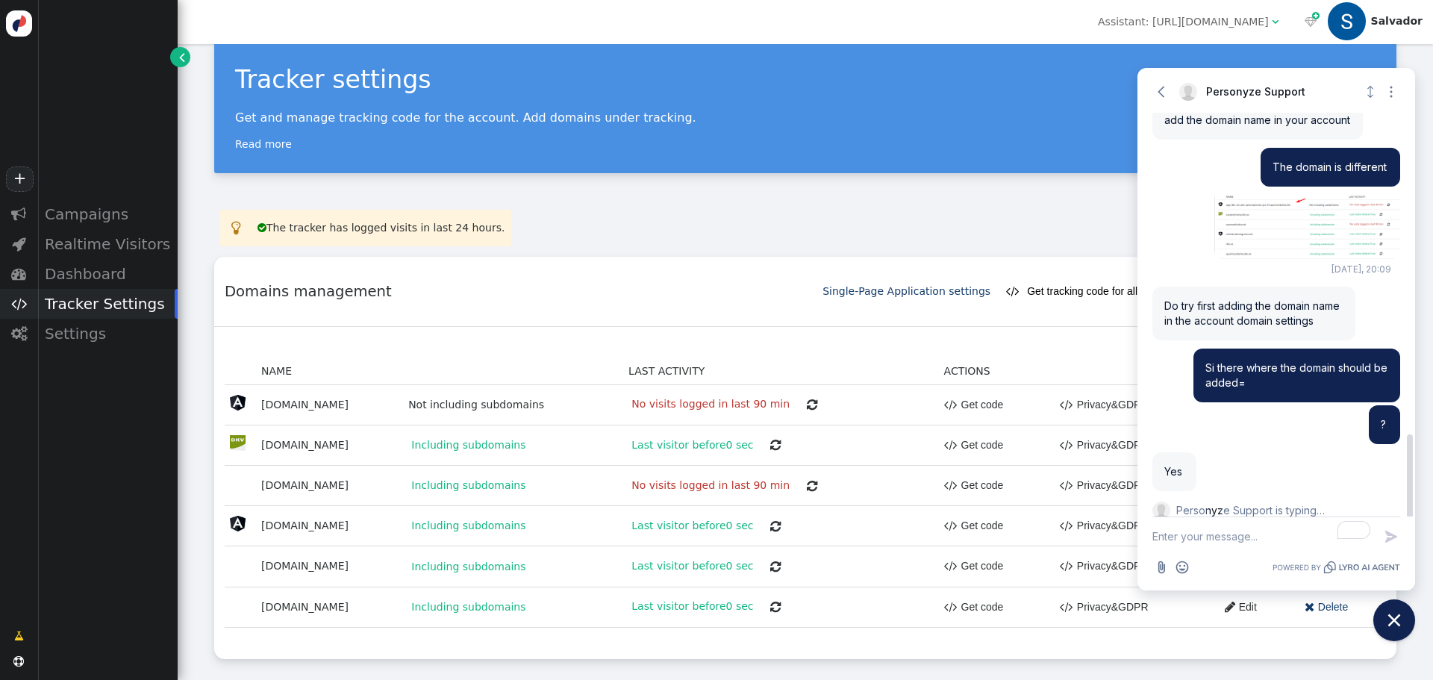
click at [1250, 219] on img at bounding box center [1307, 224] width 186 height 69
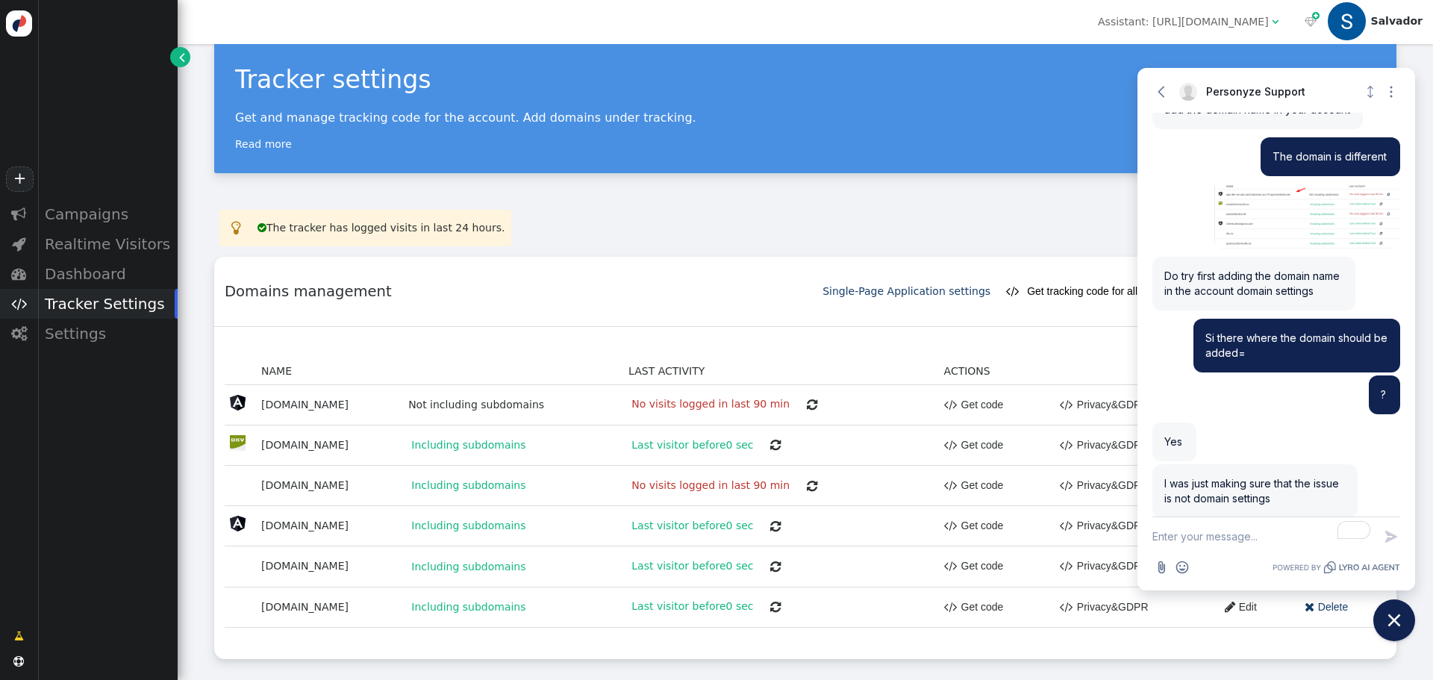
scroll to position [1620, 0]
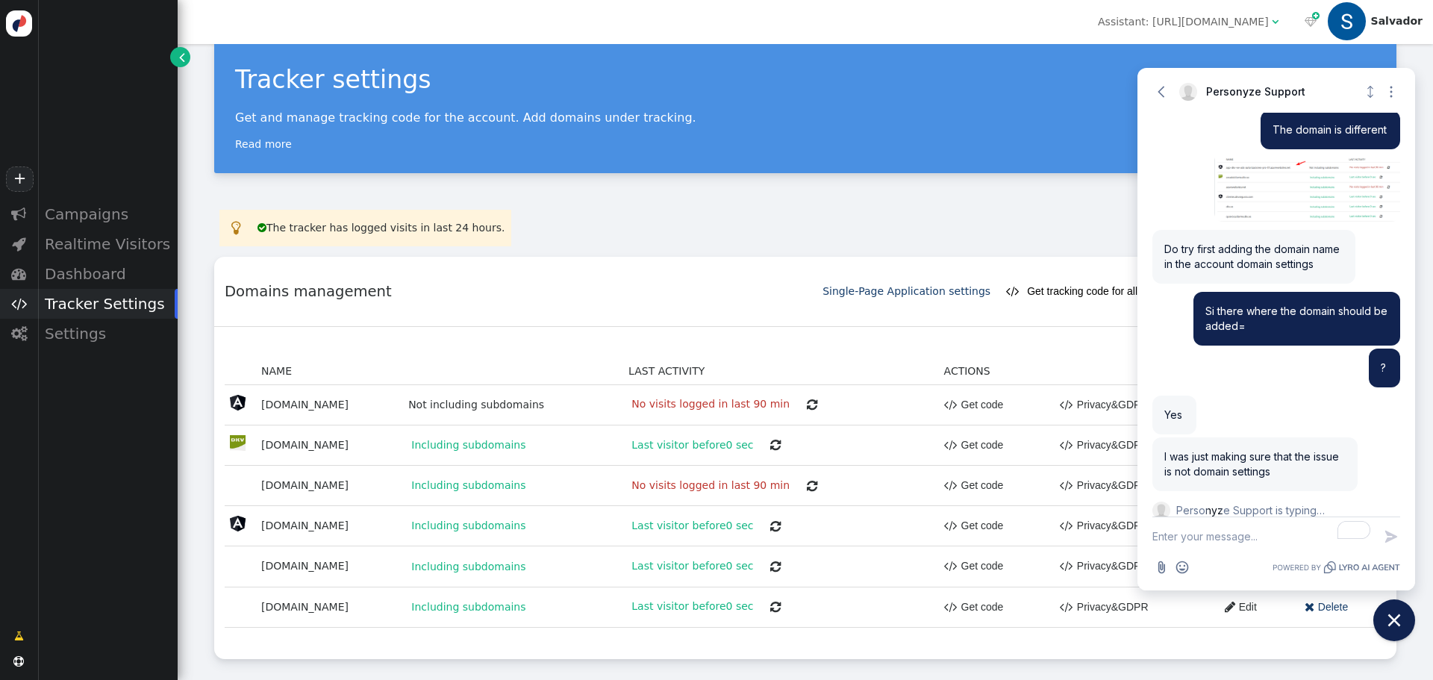
click at [1255, 540] on textarea "To enrich screen reader interactions, please activate Accessibility in Grammarl…" at bounding box center [1262, 536] width 221 height 39
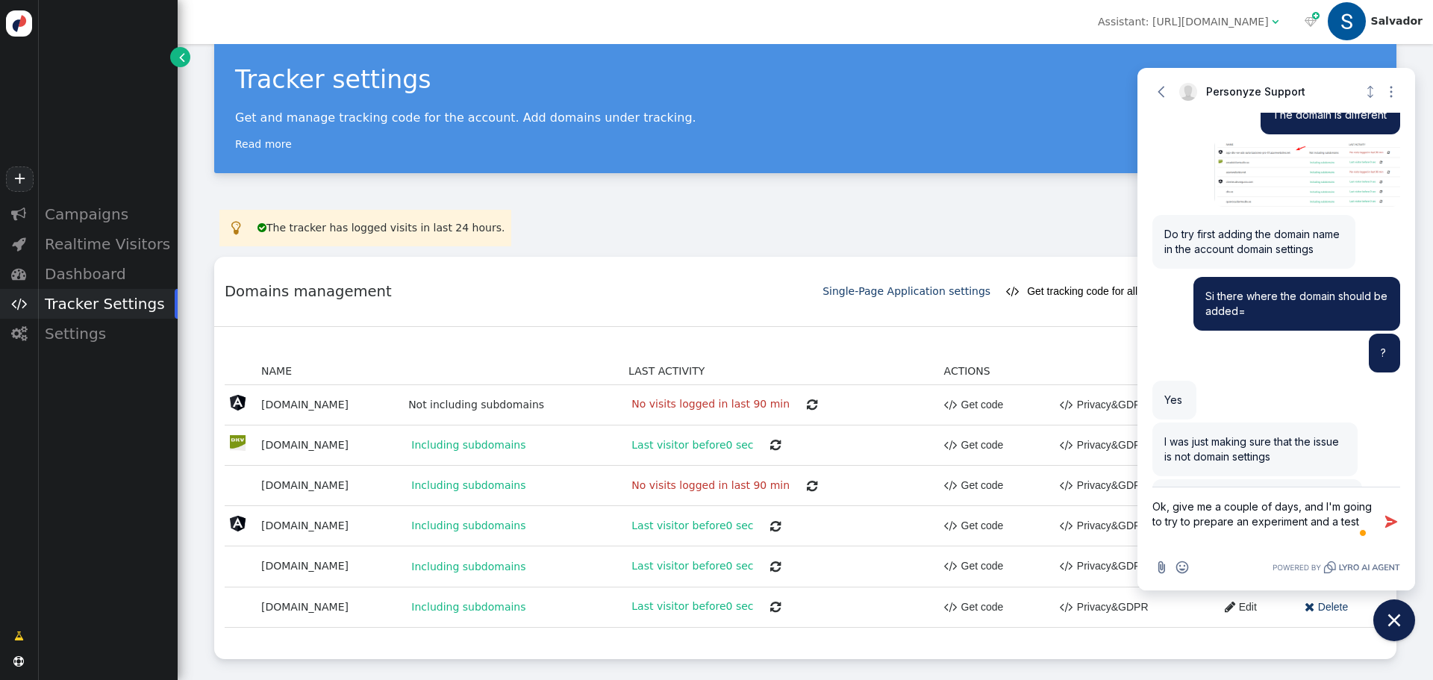
scroll to position [1695, 0]
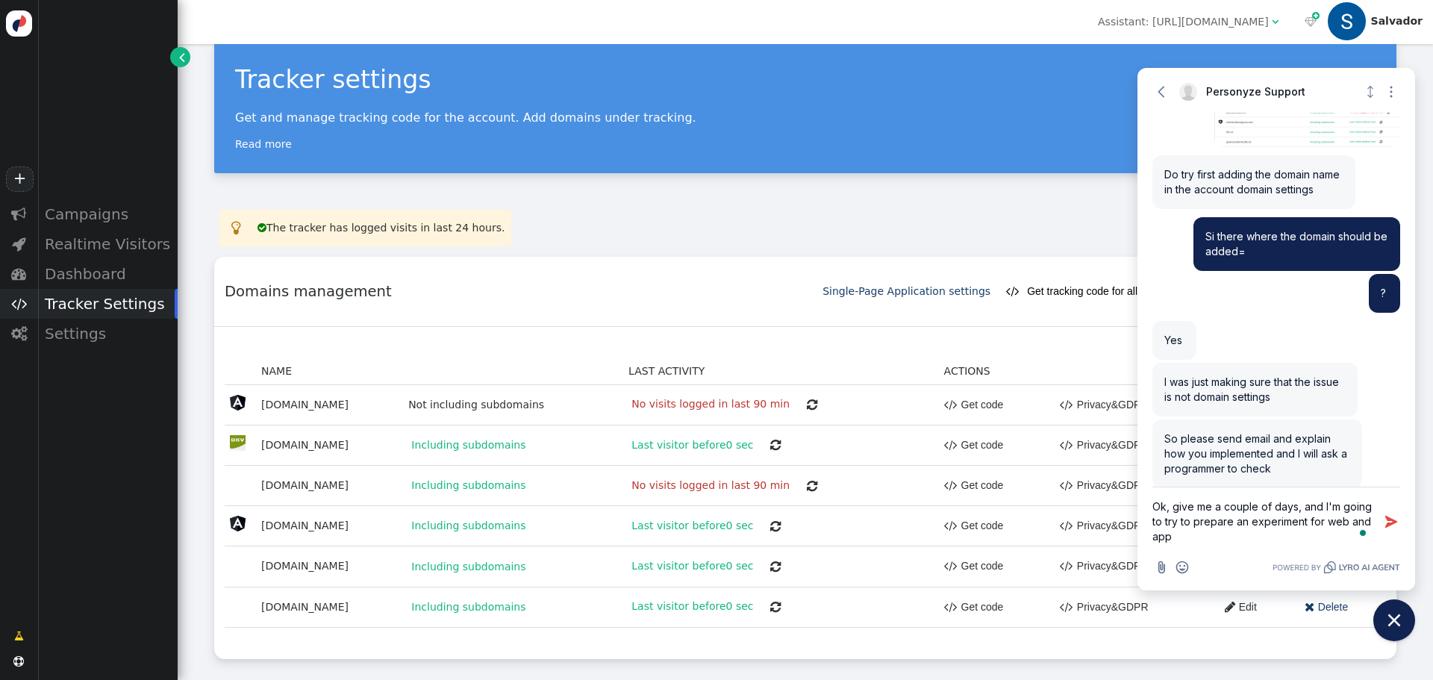
type textarea "Ok, give me a couple of days, and I'm going to try to prepare an experiment for…"
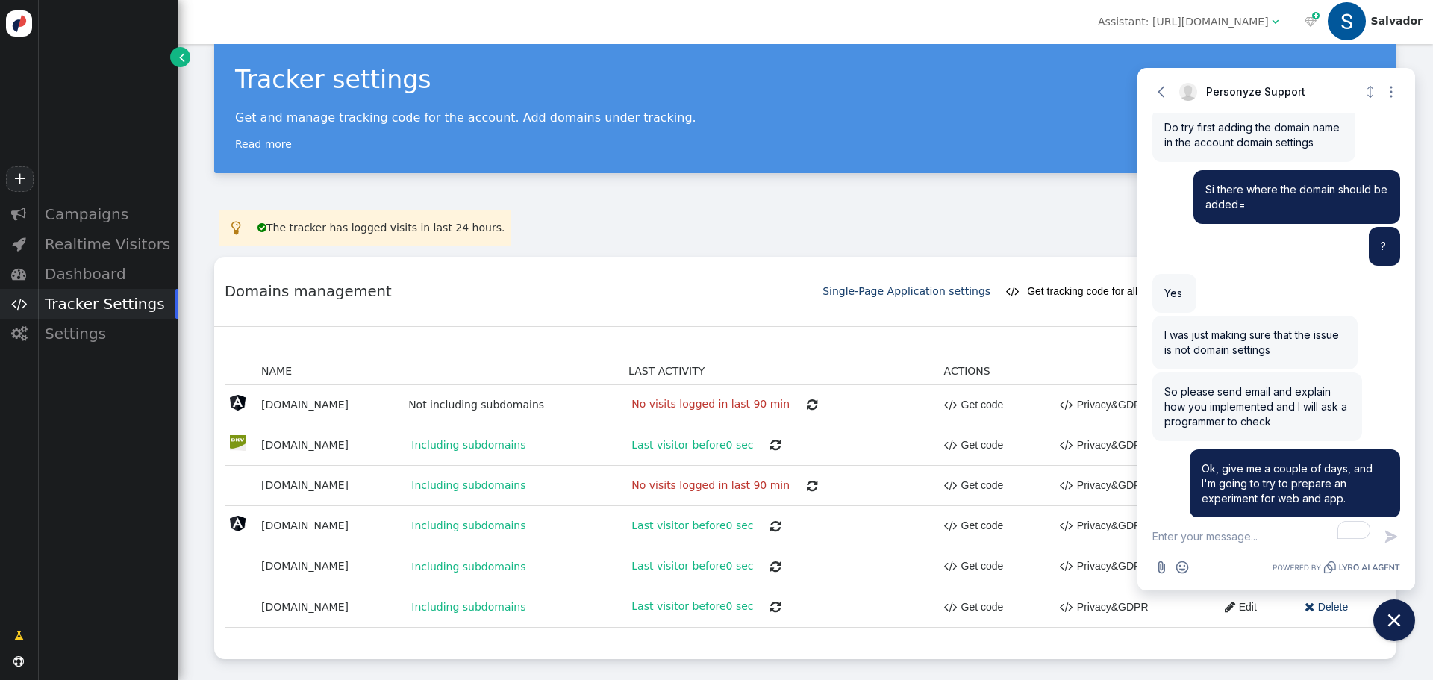
scroll to position [1804, 0]
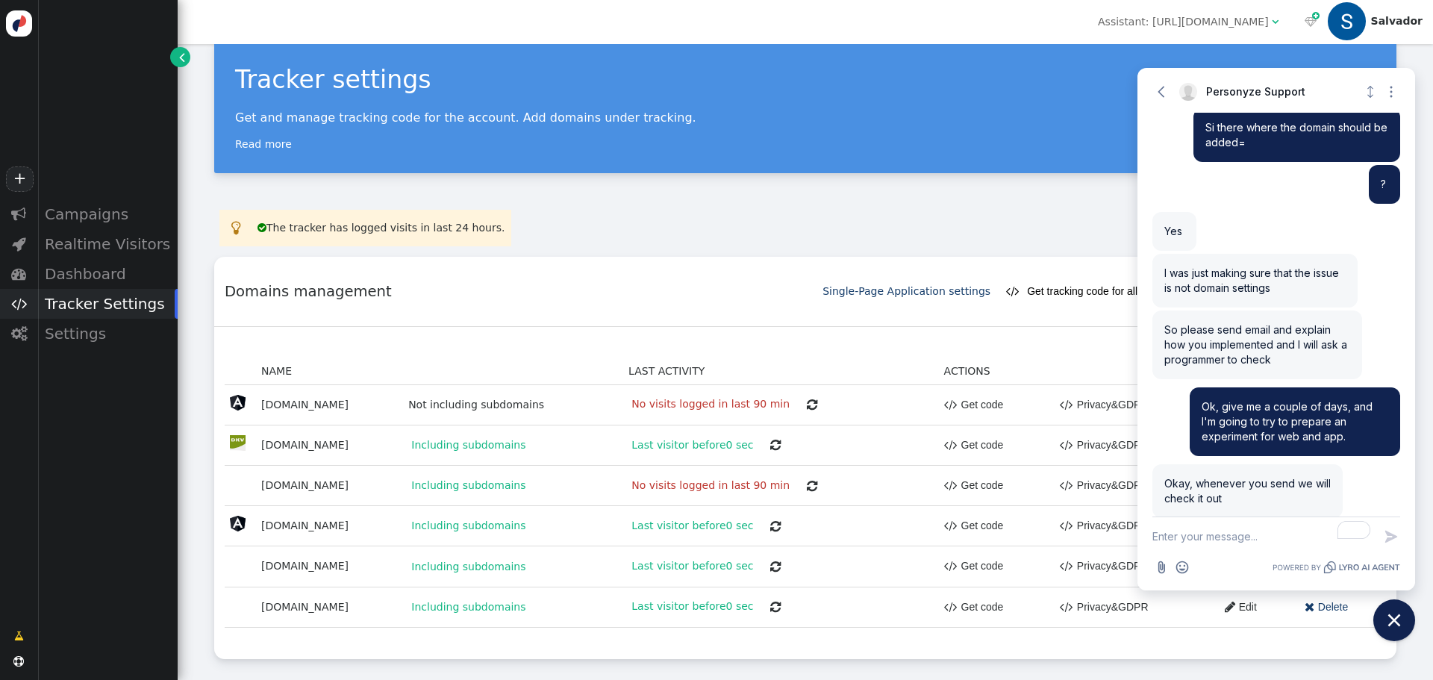
click at [1254, 543] on textarea "To enrich screen reader interactions, please activate Accessibility in Grammarl…" at bounding box center [1262, 536] width 221 height 39
type textarea "One other thing, where can I find documentation about the ios and android sdk a…"
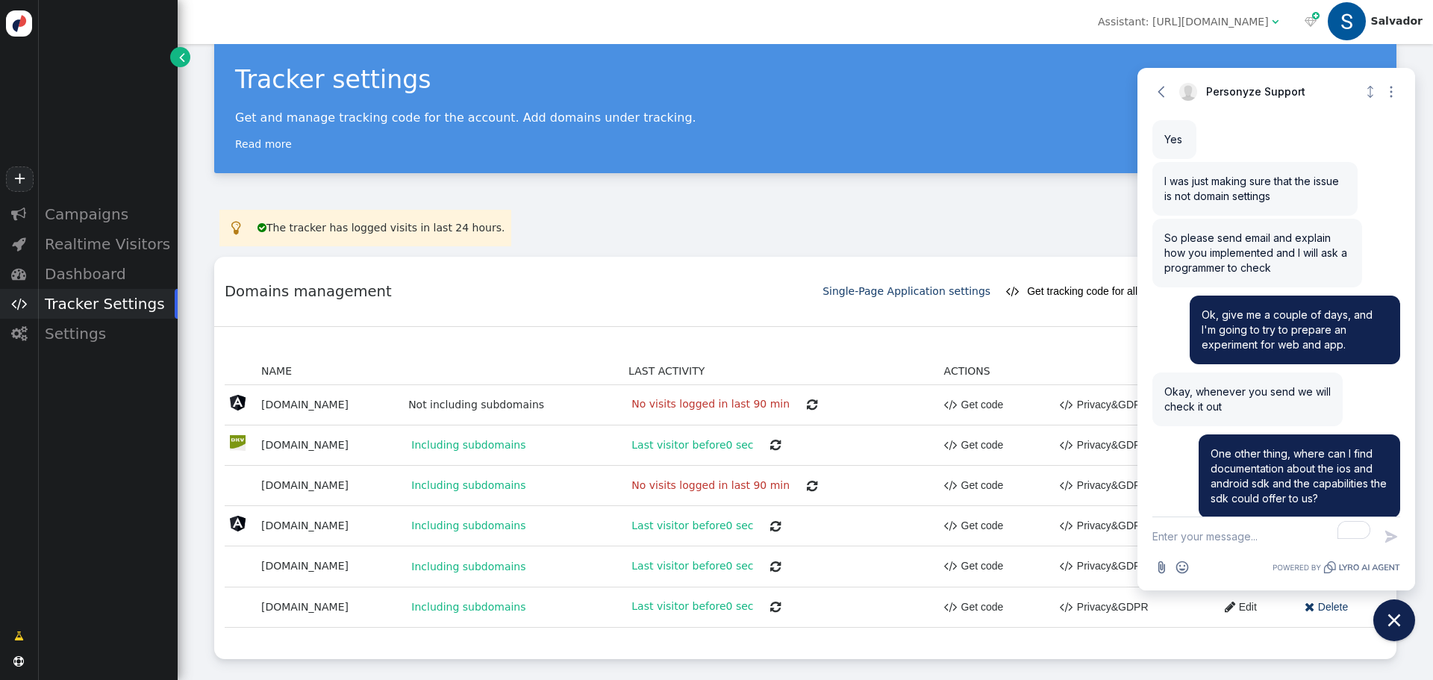
scroll to position [1943, 0]
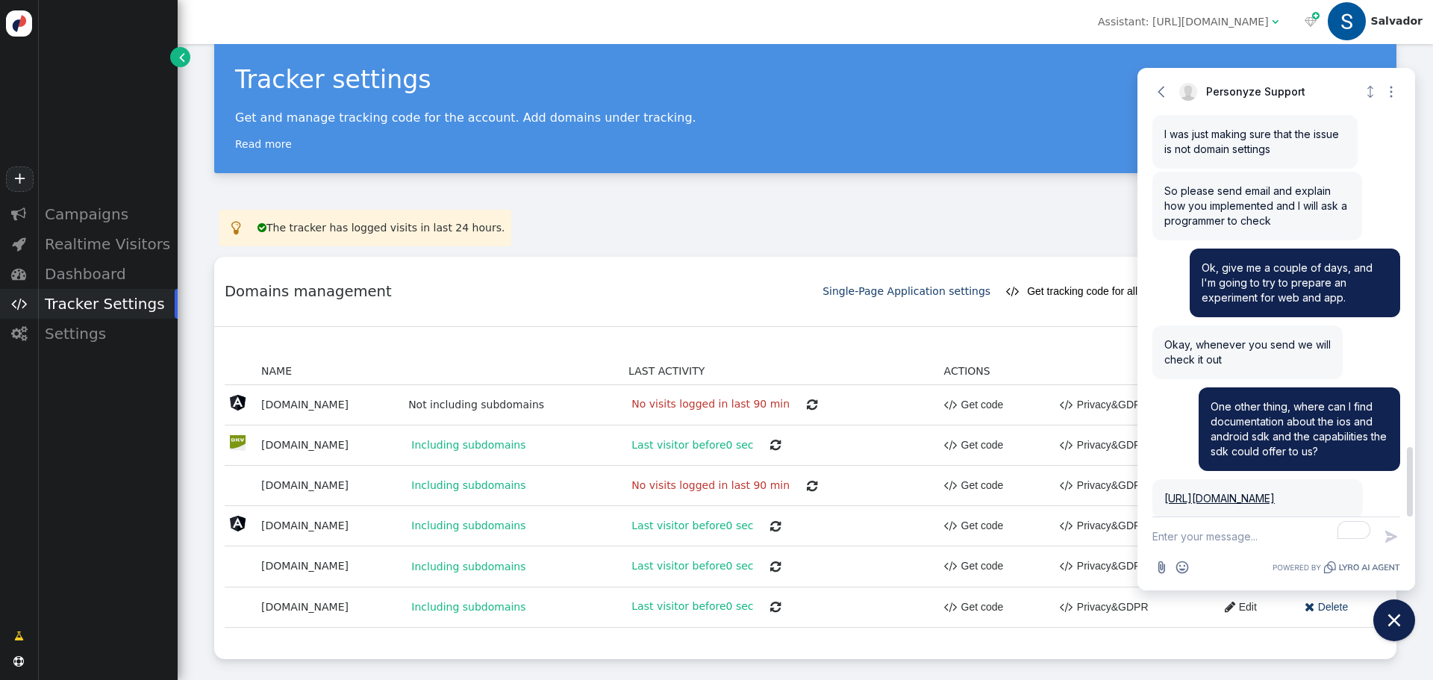
click at [1264, 492] on link "[URL][DOMAIN_NAME]" at bounding box center [1219, 498] width 110 height 13
